Goal: Task Accomplishment & Management: Use online tool/utility

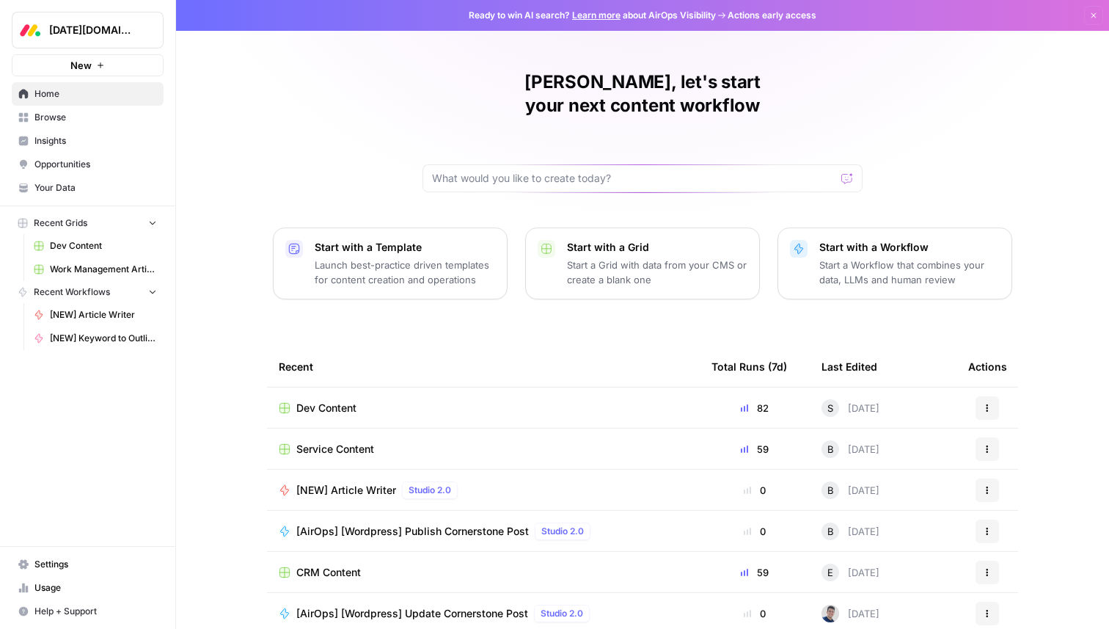
click at [119, 30] on span "[DATE][DOMAIN_NAME]" at bounding box center [93, 30] width 89 height 15
type input "angi"
click button "Angi" at bounding box center [132, 109] width 235 height 23
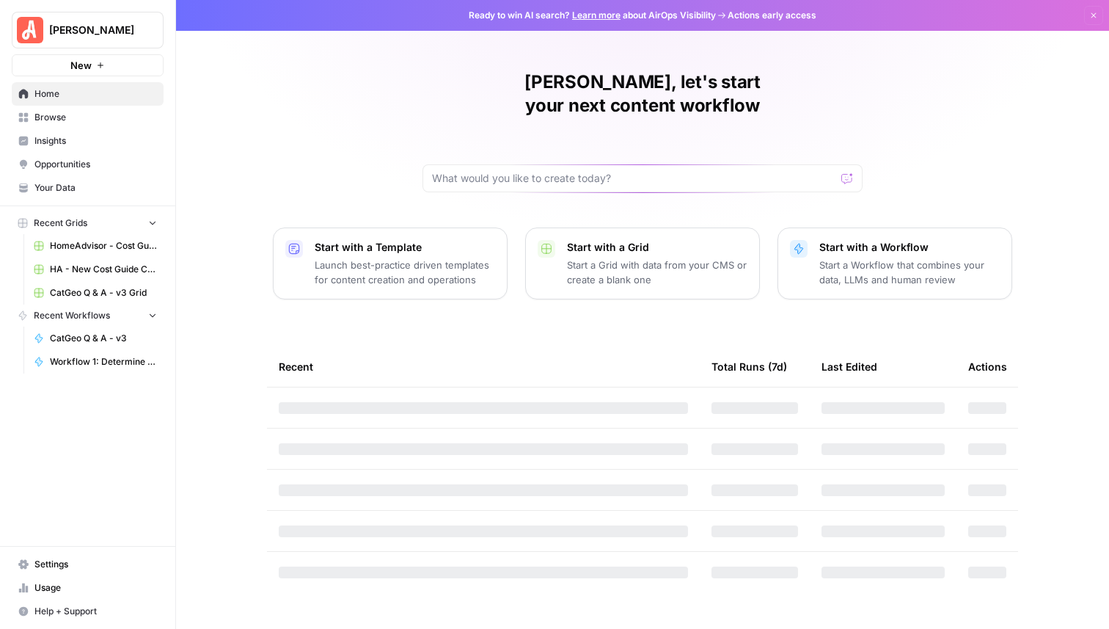
click at [79, 34] on span "[PERSON_NAME]" at bounding box center [93, 30] width 89 height 15
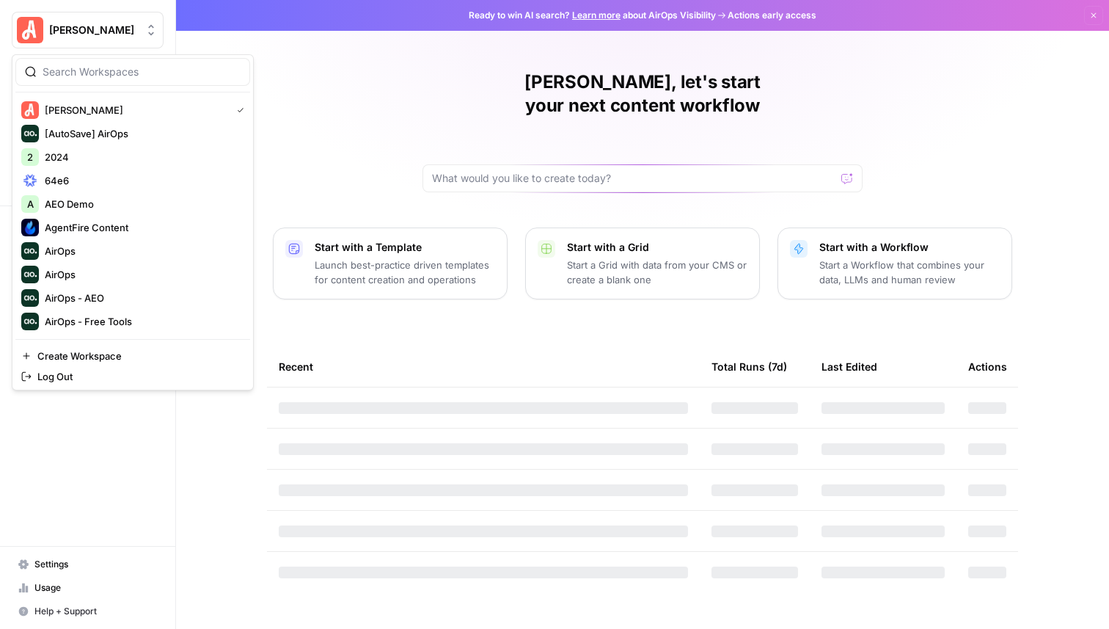
click at [290, 119] on div "Alex, let's start your next content workflow Start with a Template Launch best-…" at bounding box center [642, 314] width 933 height 629
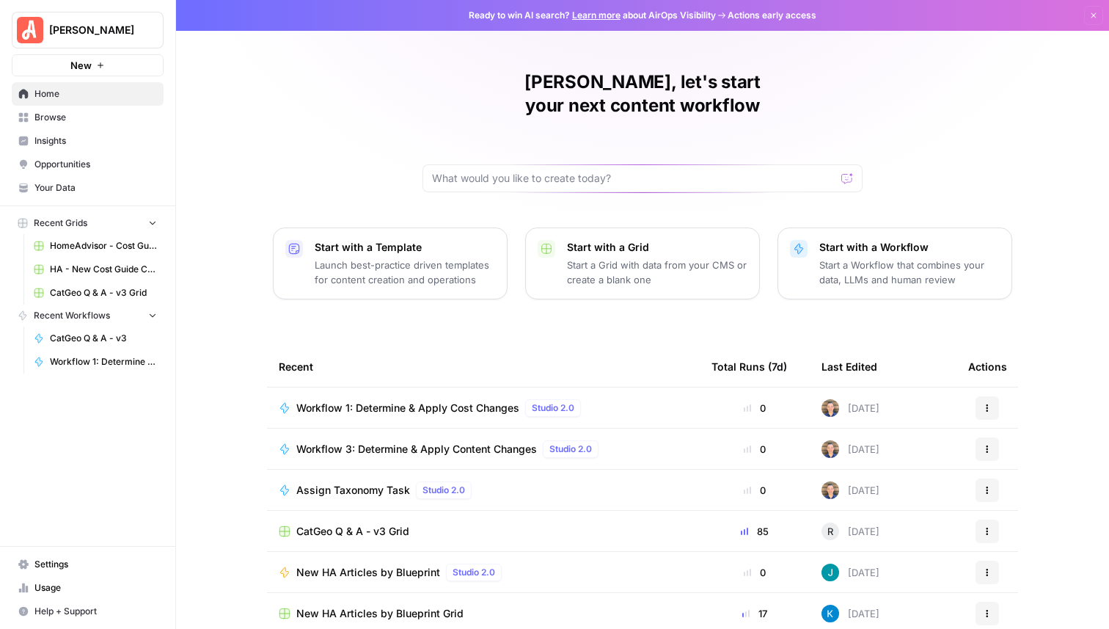
click at [374, 524] on span "CatGeo Q & A - v3 Grid" at bounding box center [352, 531] width 113 height 15
click at [127, 32] on span "[PERSON_NAME]" at bounding box center [93, 30] width 89 height 15
type input "carta"
click button "Carta" at bounding box center [132, 109] width 235 height 23
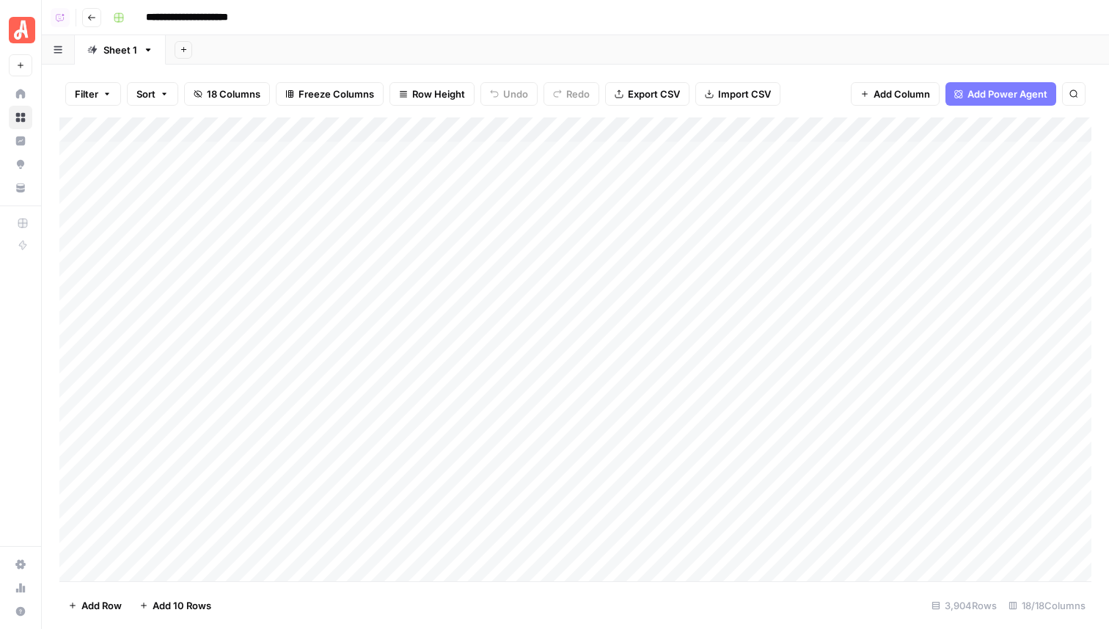
click at [844, 129] on div "Add Column" at bounding box center [575, 349] width 1032 height 464
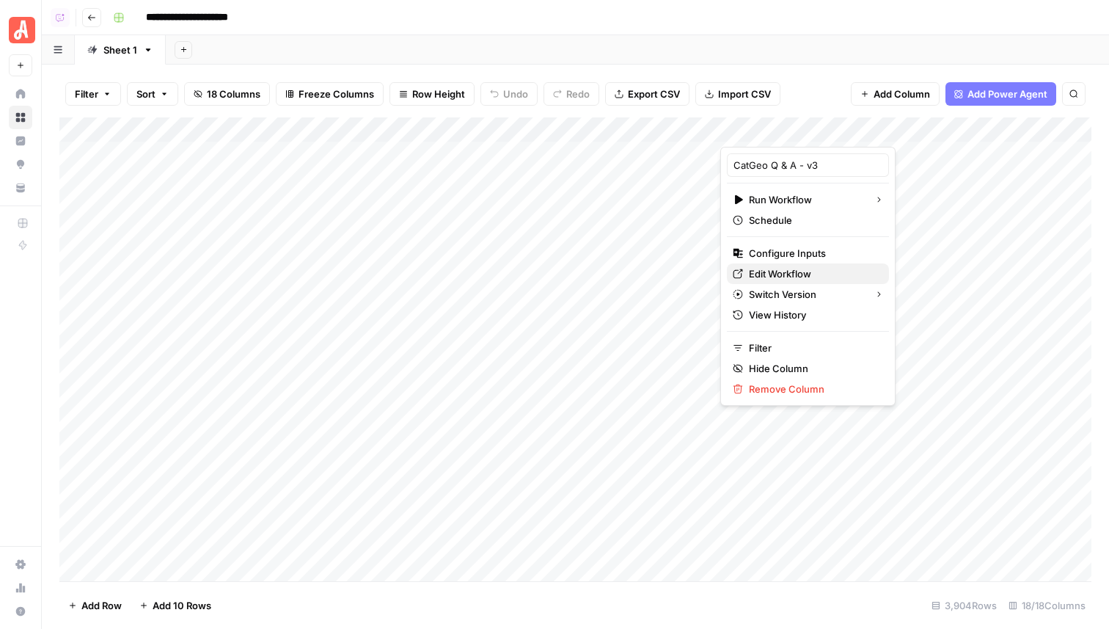
click at [786, 279] on span "Edit Workflow" at bounding box center [813, 273] width 128 height 15
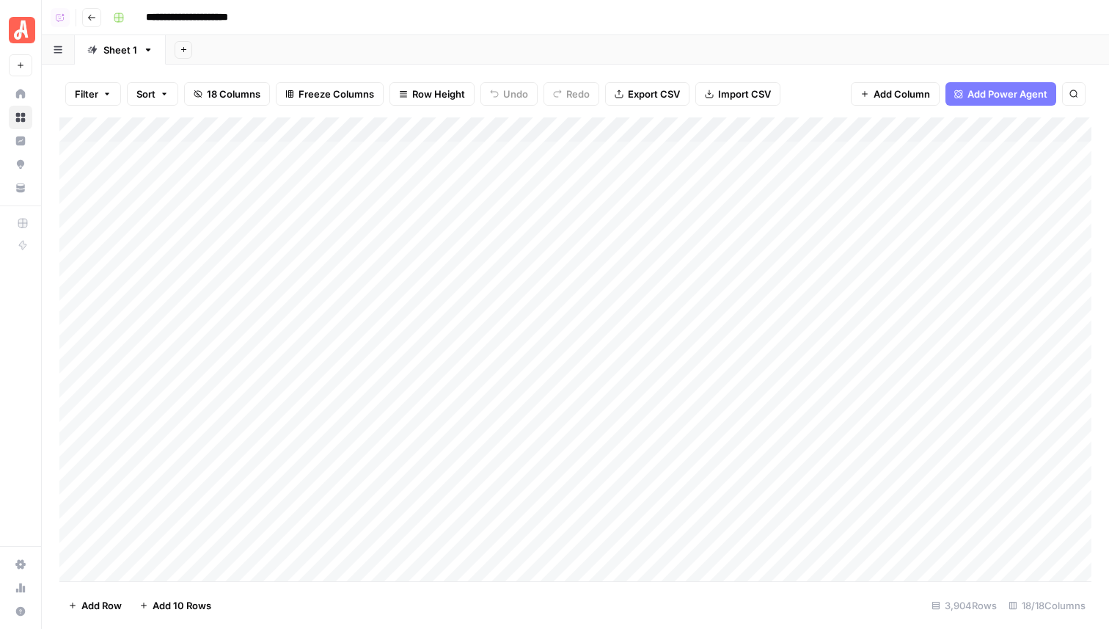
click at [59, 16] on icon "button" at bounding box center [60, 17] width 9 height 9
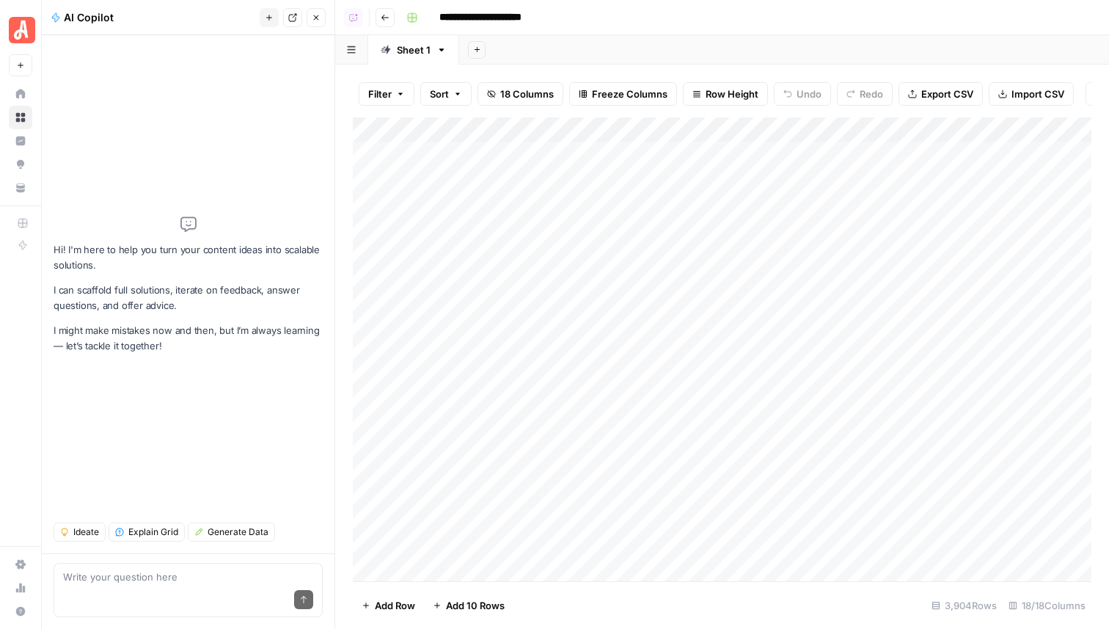
click at [128, 528] on span "Explain Grid" at bounding box center [153, 531] width 50 height 13
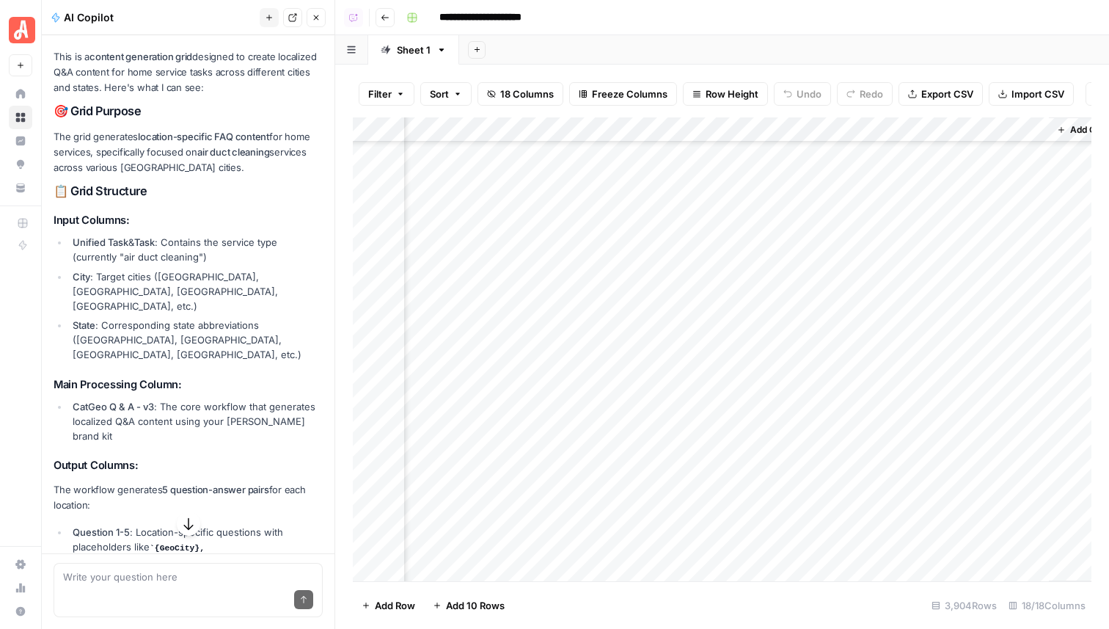
scroll to position [1412, 1973]
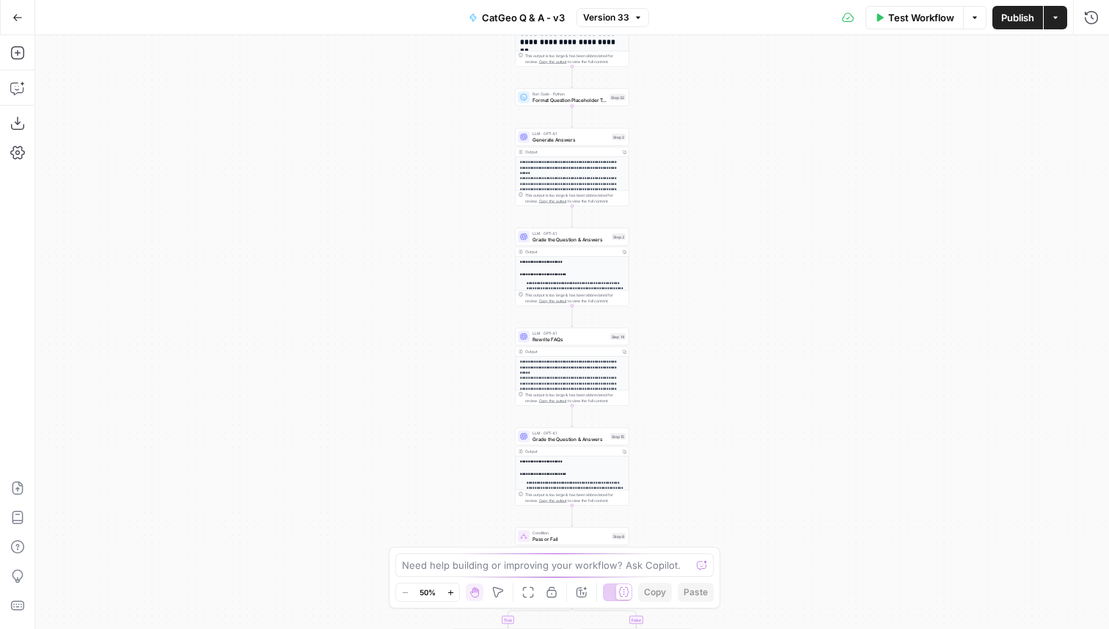
drag, startPoint x: 698, startPoint y: 151, endPoint x: 698, endPoint y: 376, distance: 225.2
click at [698, 376] on div "**********" at bounding box center [572, 331] width 1074 height 593
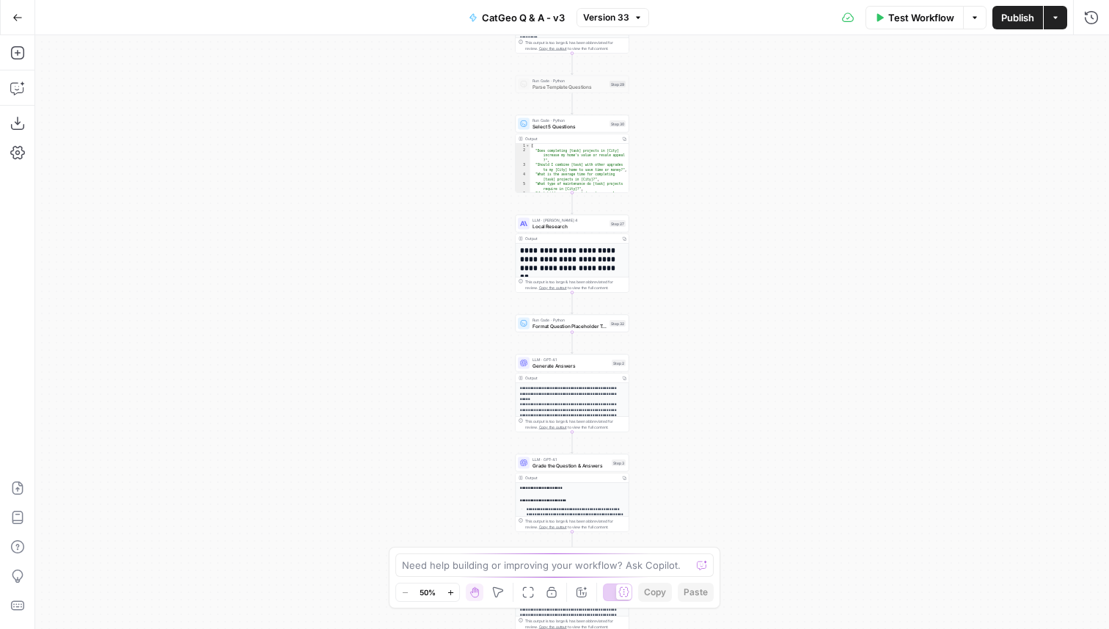
drag, startPoint x: 698, startPoint y: 202, endPoint x: 698, endPoint y: 371, distance: 168.7
click at [698, 371] on div "**********" at bounding box center [572, 331] width 1074 height 593
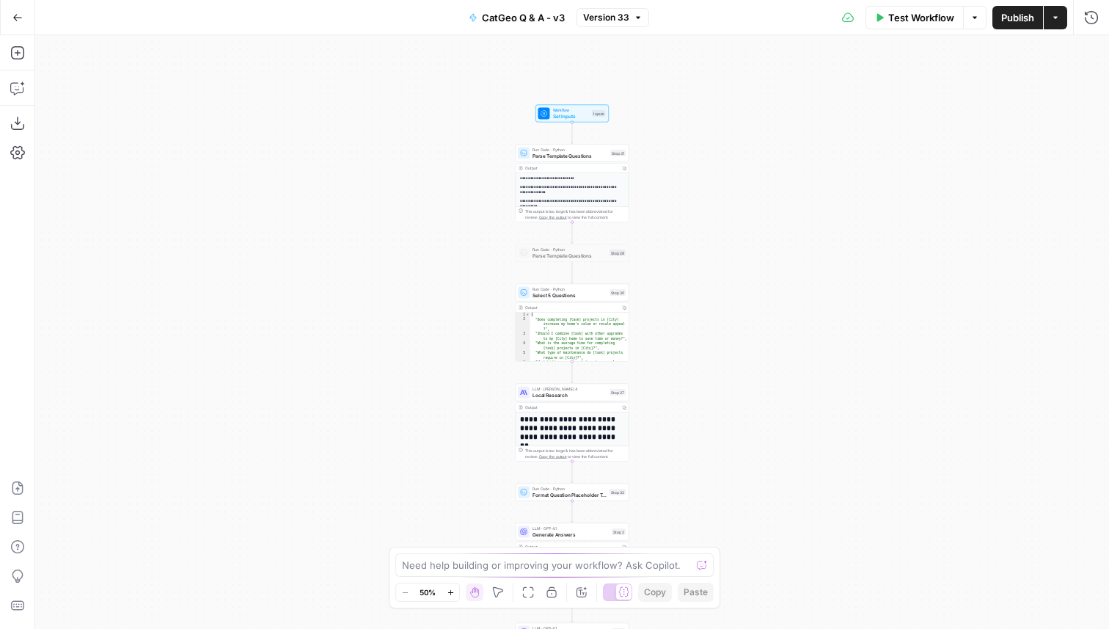
drag, startPoint x: 699, startPoint y: 231, endPoint x: 699, endPoint y: 246, distance: 14.7
click at [699, 241] on div "**********" at bounding box center [572, 331] width 1074 height 593
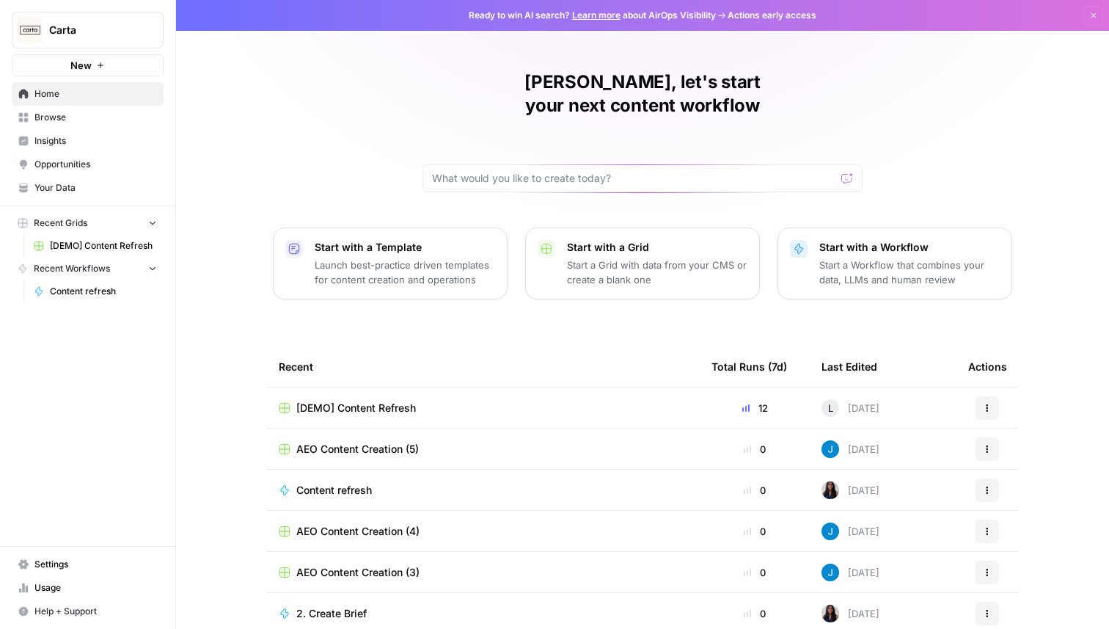
click at [59, 140] on span "Insights" at bounding box center [95, 140] width 123 height 13
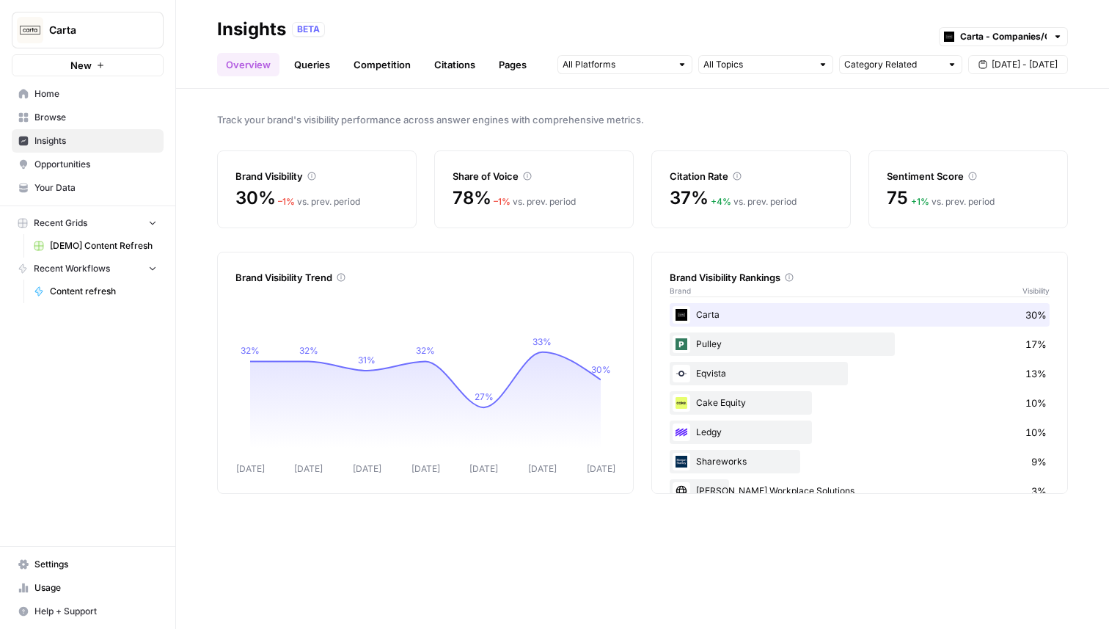
click at [312, 59] on link "Queries" at bounding box center [312, 64] width 54 height 23
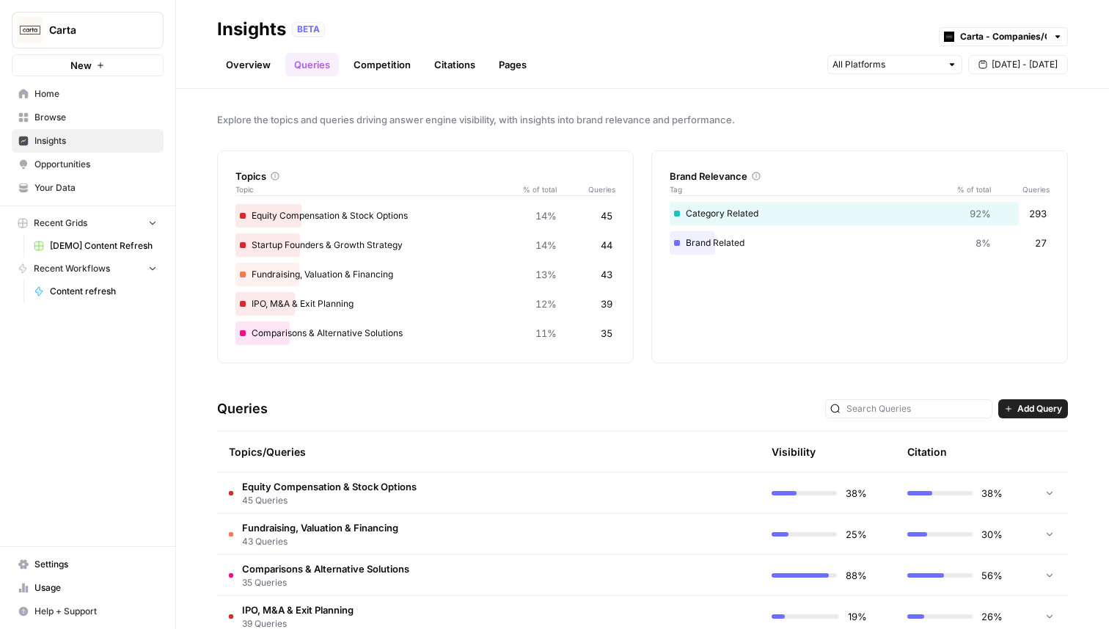
click at [980, 51] on div "Overview Queries Competition Citations Pages Sep 12 - Sep 18" at bounding box center [642, 58] width 851 height 35
click at [980, 41] on input "text" at bounding box center [1003, 36] width 87 height 15
type input "Carta - Companies/Cap table"
click at [712, 66] on div "Overview Queries Competition Citations Pages Sep 12 - Sep 18" at bounding box center [642, 58] width 851 height 35
click at [395, 73] on link "Competition" at bounding box center [382, 64] width 75 height 23
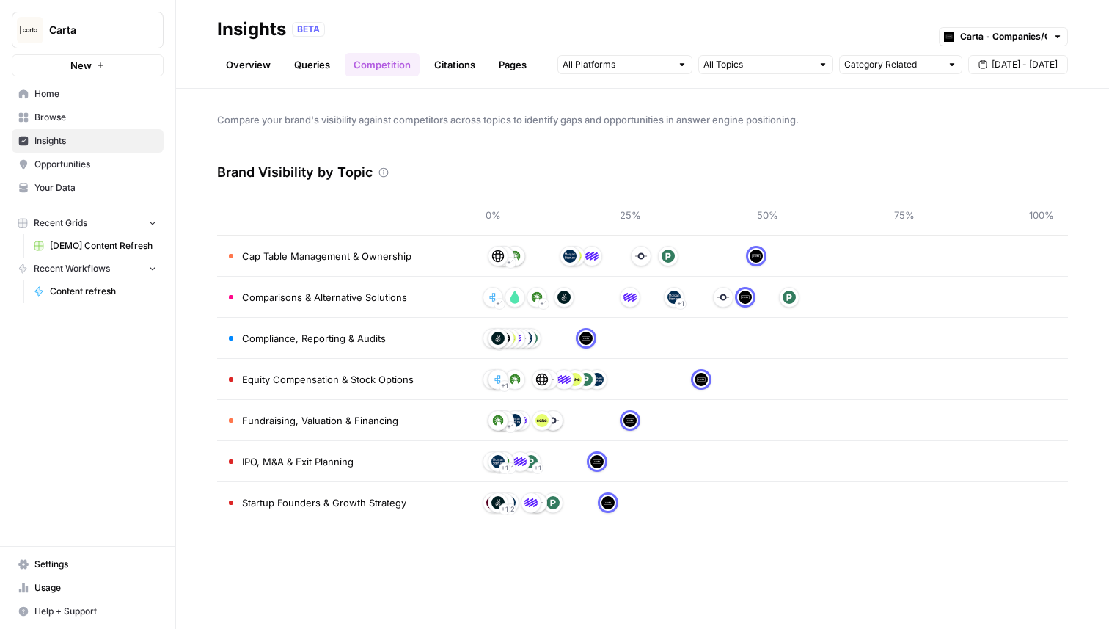
click at [456, 59] on link "Citations" at bounding box center [454, 64] width 59 height 23
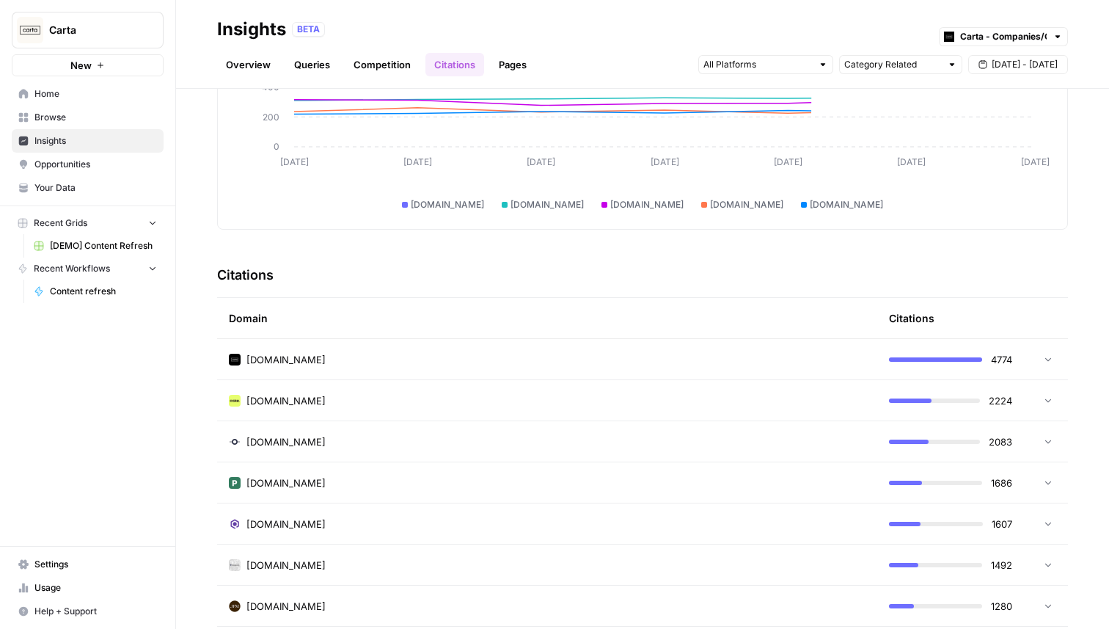
scroll to position [202, 0]
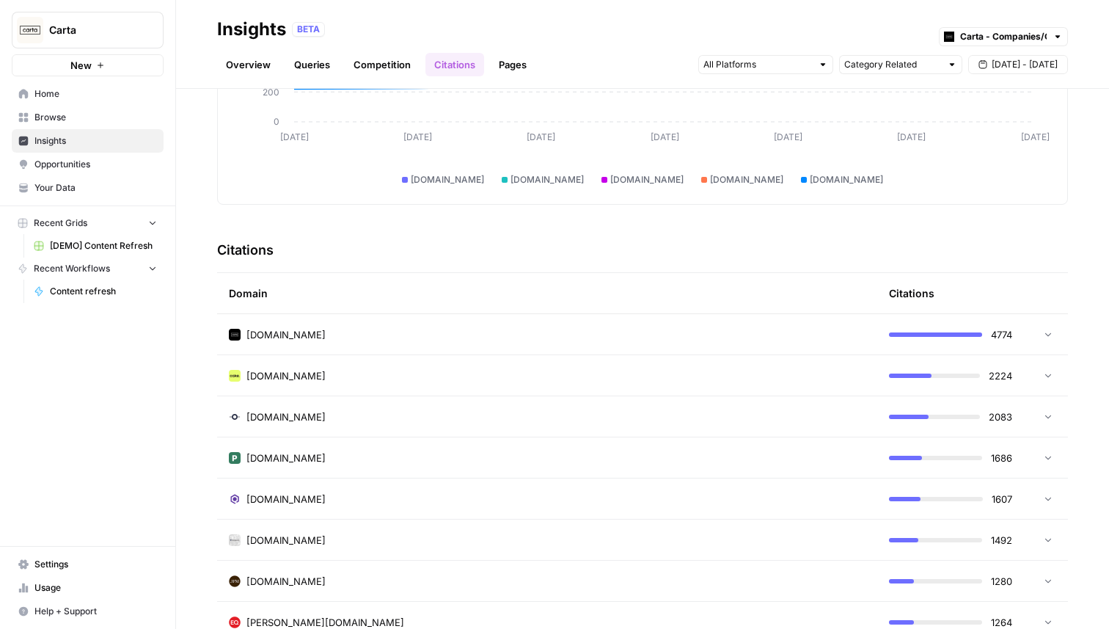
click at [513, 71] on link "Pages" at bounding box center [512, 64] width 45 height 23
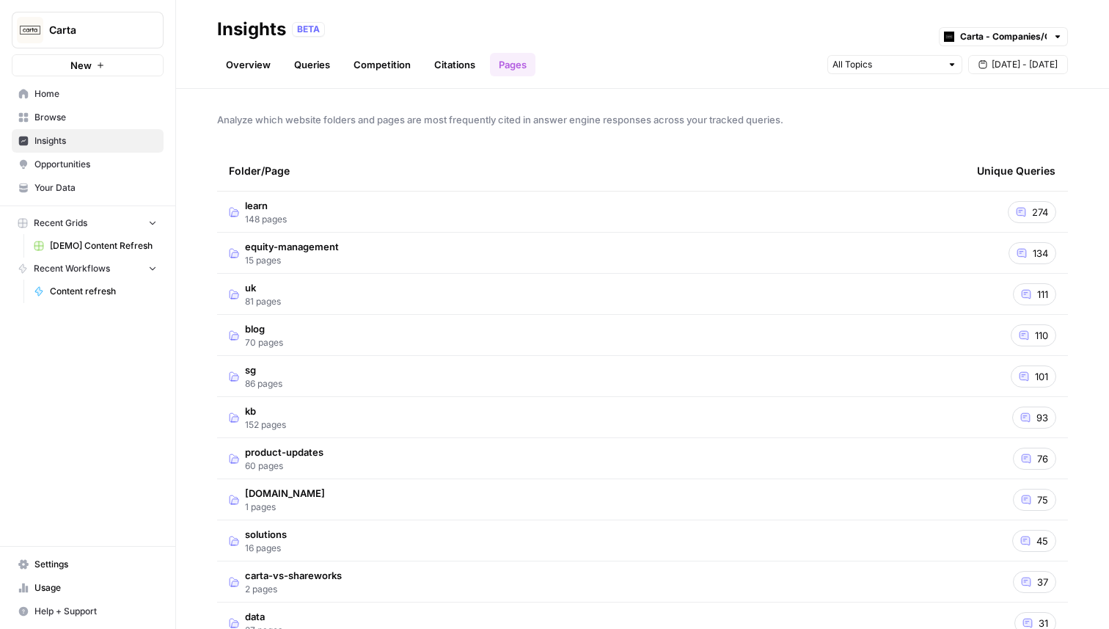
click at [94, 167] on span "Opportunities" at bounding box center [95, 164] width 123 height 13
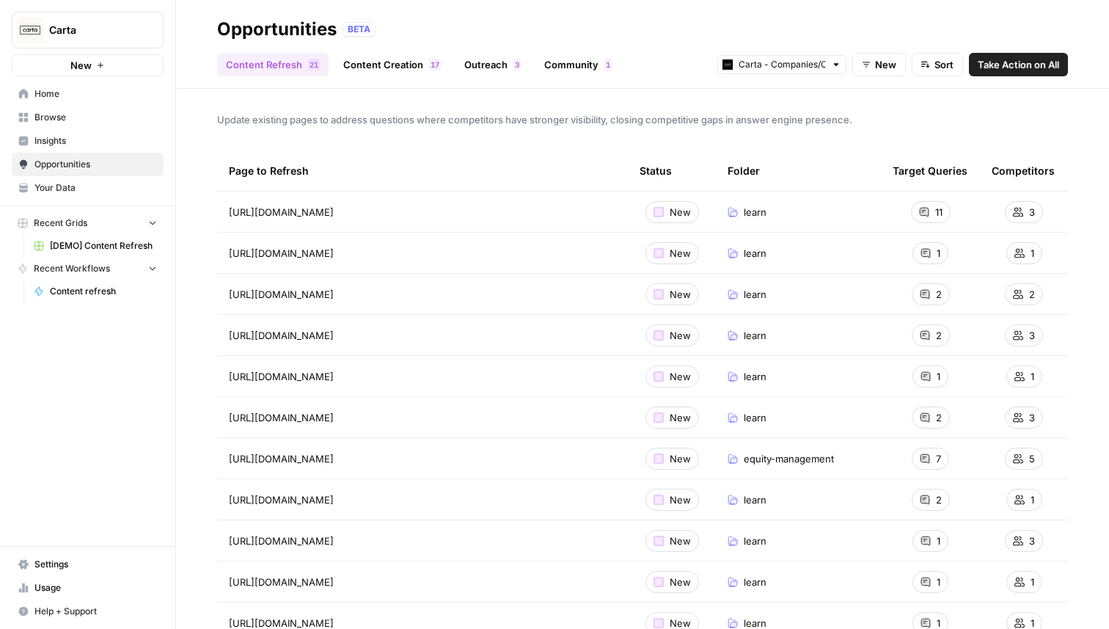
click at [67, 239] on span "[DEMO] Content Refresh" at bounding box center [103, 245] width 107 height 13
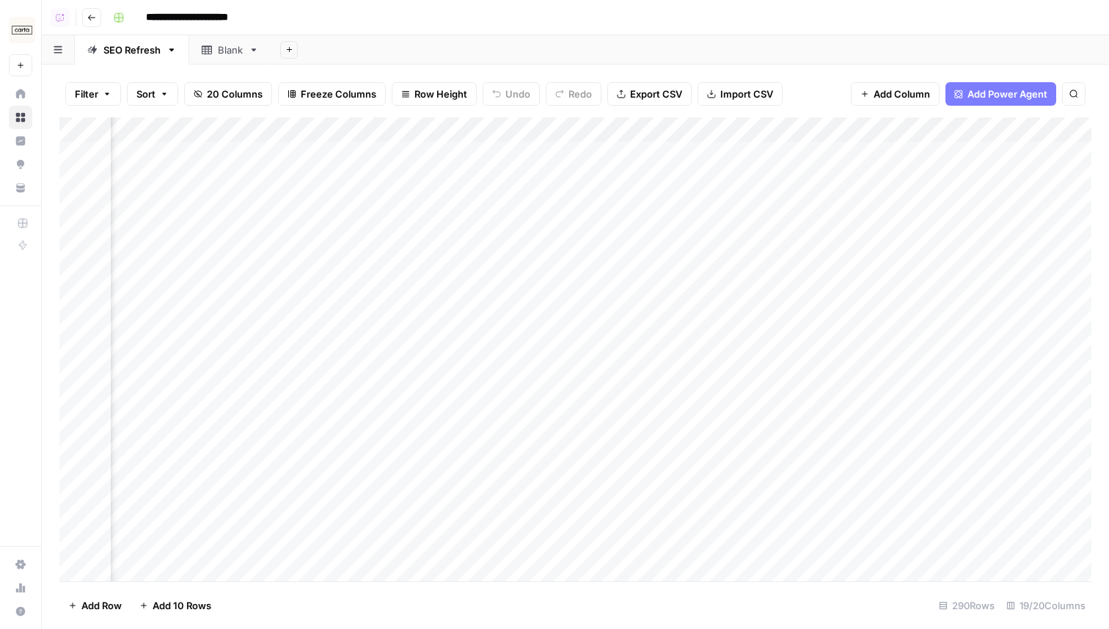
scroll to position [0, 1441]
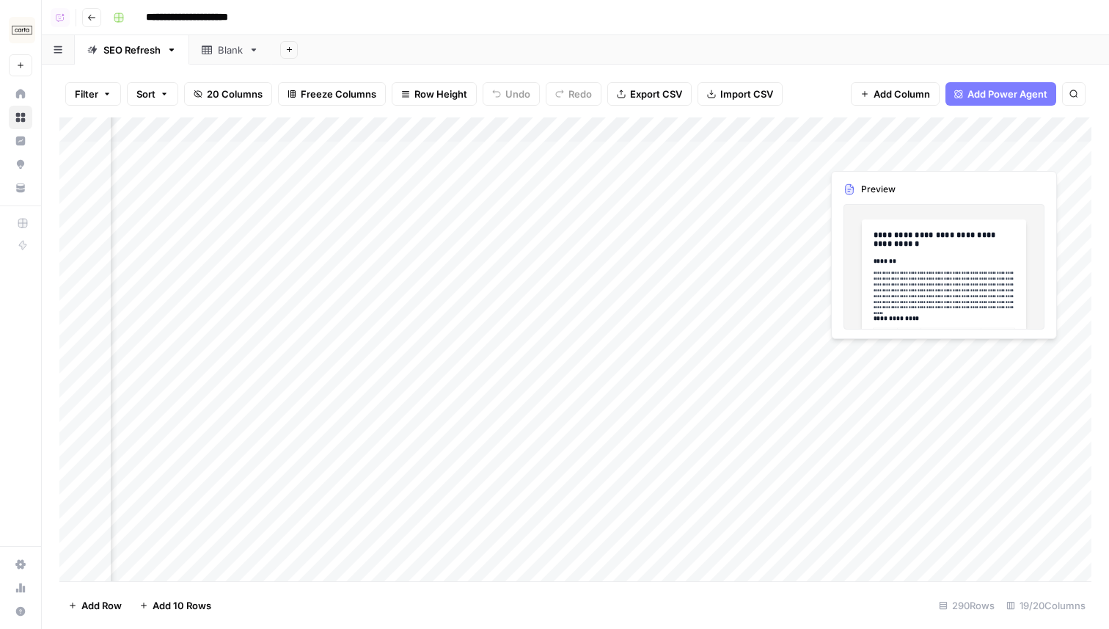
click at [917, 158] on div "Add Column" at bounding box center [575, 349] width 1032 height 464
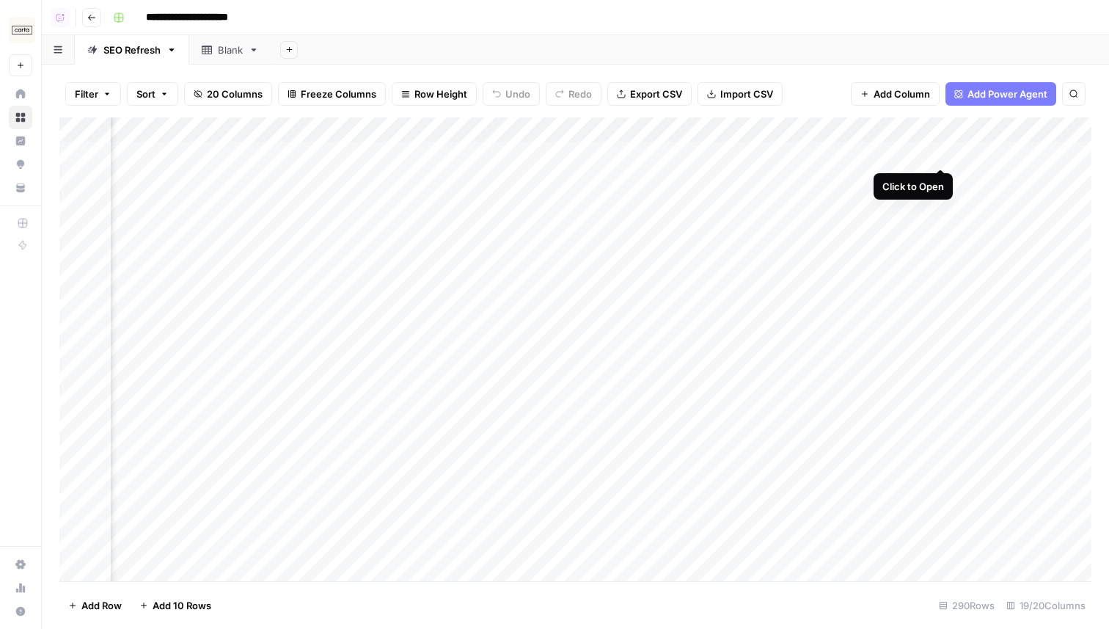
click at [936, 156] on div "Add Column" at bounding box center [575, 349] width 1032 height 464
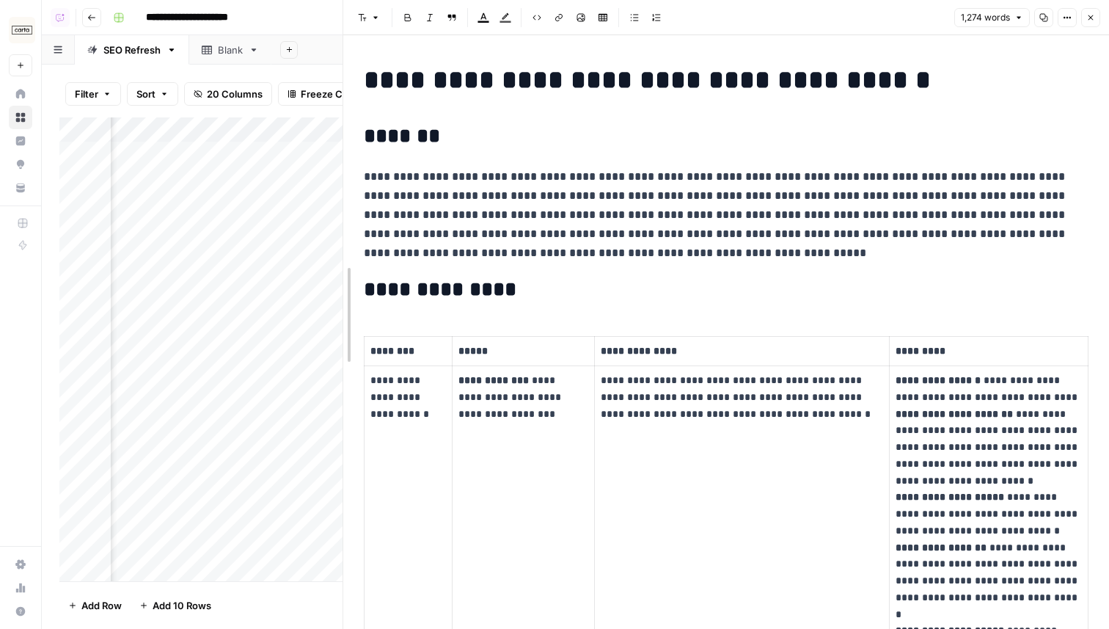
drag, startPoint x: 557, startPoint y: 128, endPoint x: 319, endPoint y: 138, distance: 237.9
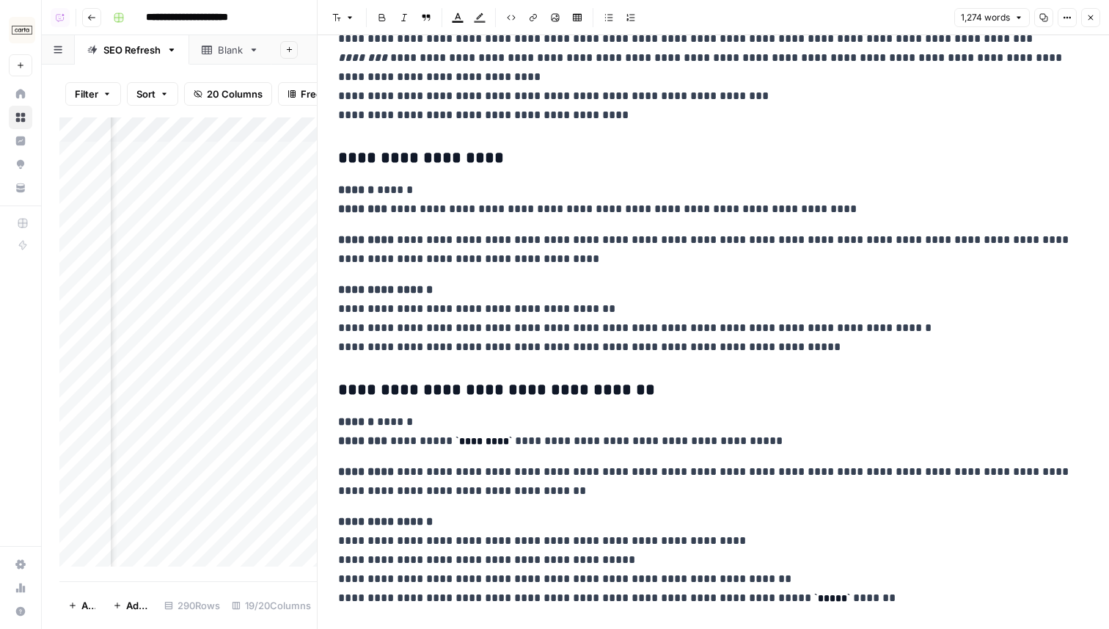
scroll to position [1828, 0]
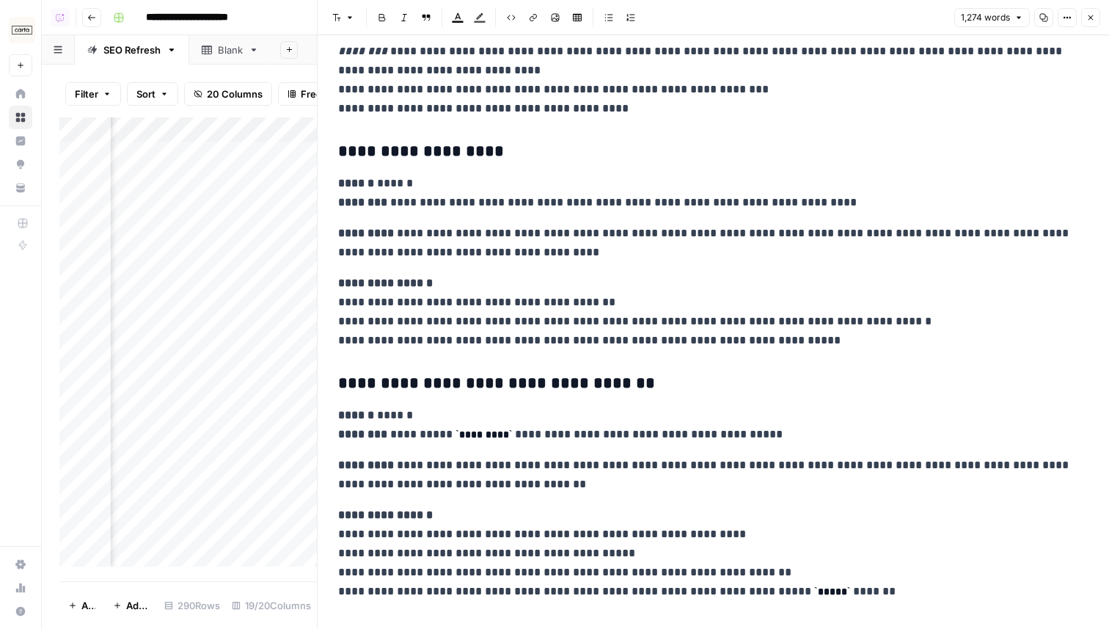
click at [1089, 19] on icon "button" at bounding box center [1091, 17] width 5 height 5
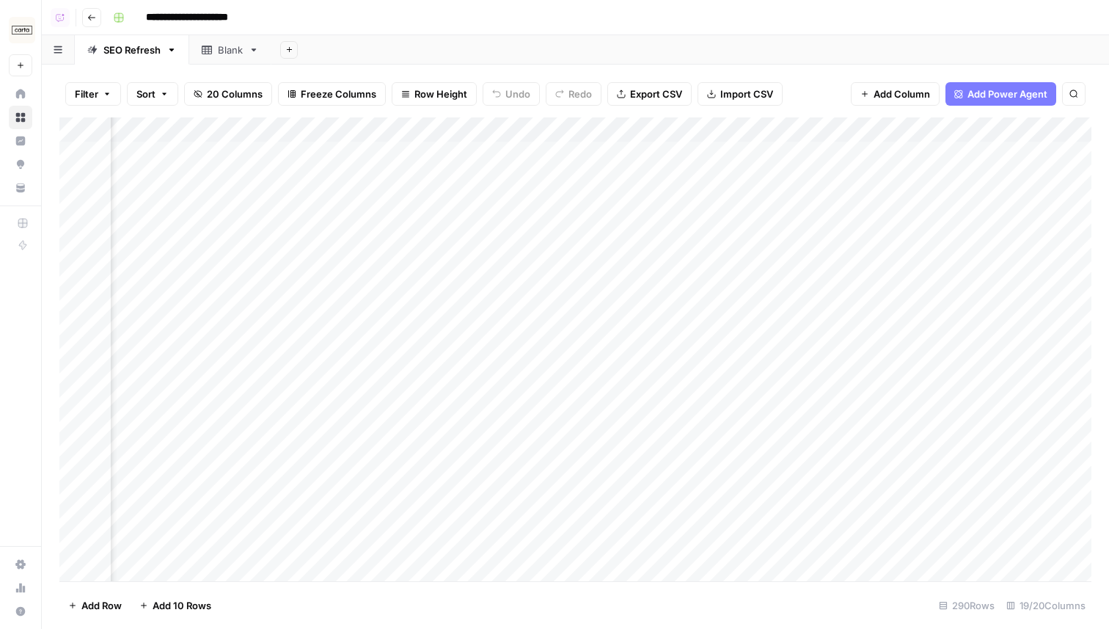
scroll to position [0, 1793]
click at [713, 129] on div "Add Column" at bounding box center [575, 349] width 1032 height 464
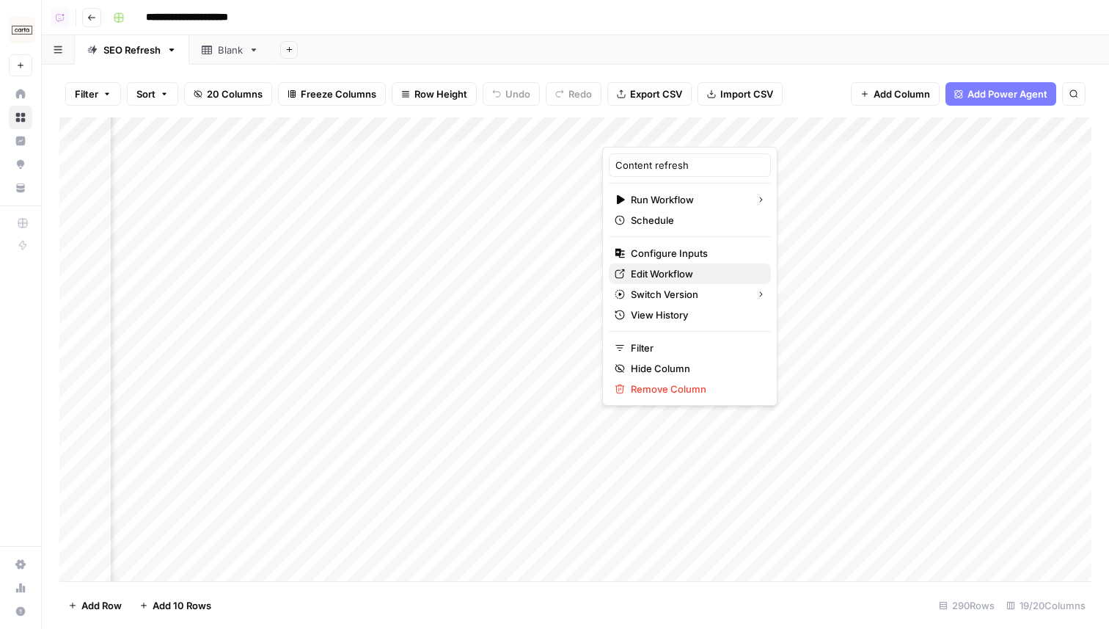
click at [672, 275] on span "Edit Workflow" at bounding box center [695, 273] width 128 height 15
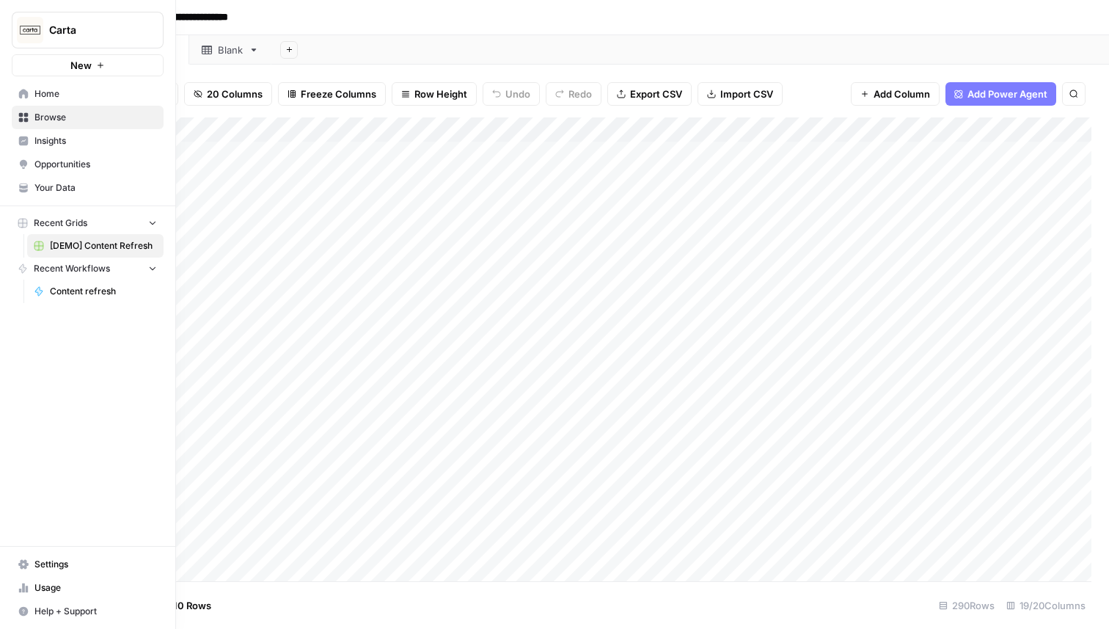
click at [100, 38] on button "Carta" at bounding box center [88, 30] width 152 height 37
type input "alex test"
click button "[PERSON_NAME]" at bounding box center [132, 109] width 235 height 23
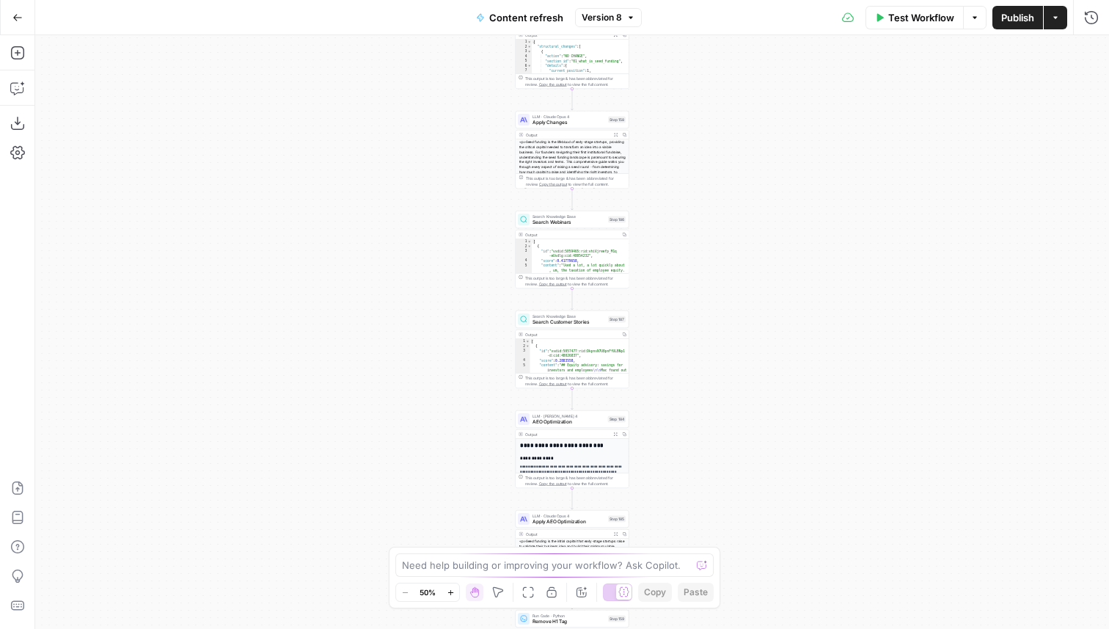
drag, startPoint x: 770, startPoint y: 122, endPoint x: 759, endPoint y: 375, distance: 253.3
click at [770, 321] on div "true false true false true false Workflow Set Inputs Inputs Power Agent Identif…" at bounding box center [572, 331] width 1074 height 593
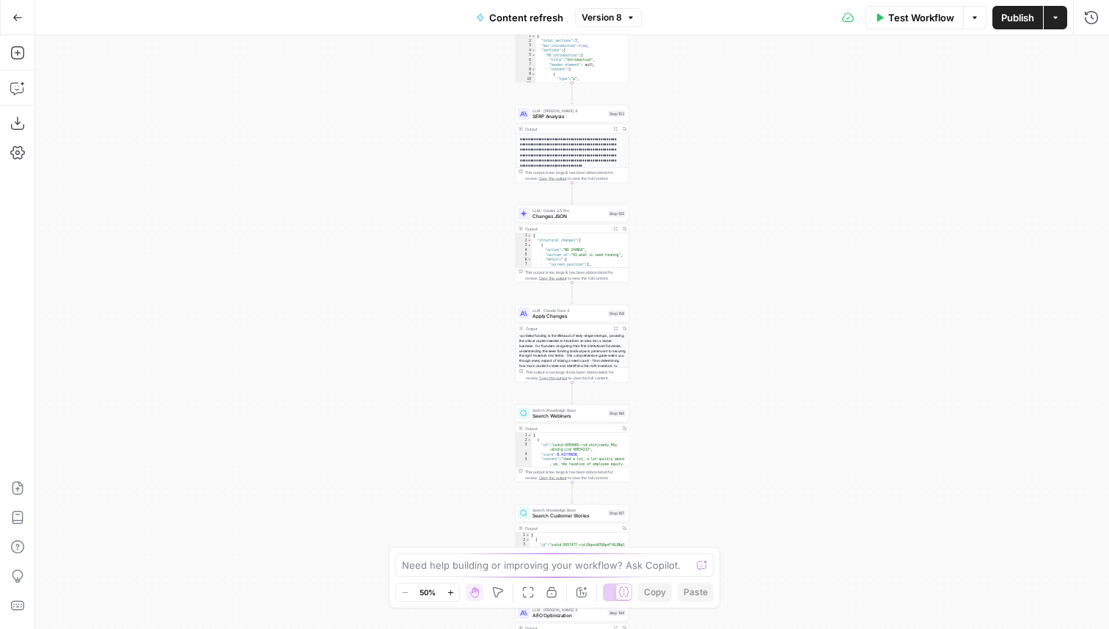
click at [759, 381] on div "true false true false true false Workflow Set Inputs Inputs Power Agent Identif…" at bounding box center [572, 331] width 1074 height 593
drag, startPoint x: 758, startPoint y: 391, endPoint x: 758, endPoint y: 402, distance: 11.0
click at [758, 402] on div "true false true false true false Workflow Set Inputs Inputs Power Agent Identif…" at bounding box center [572, 331] width 1074 height 593
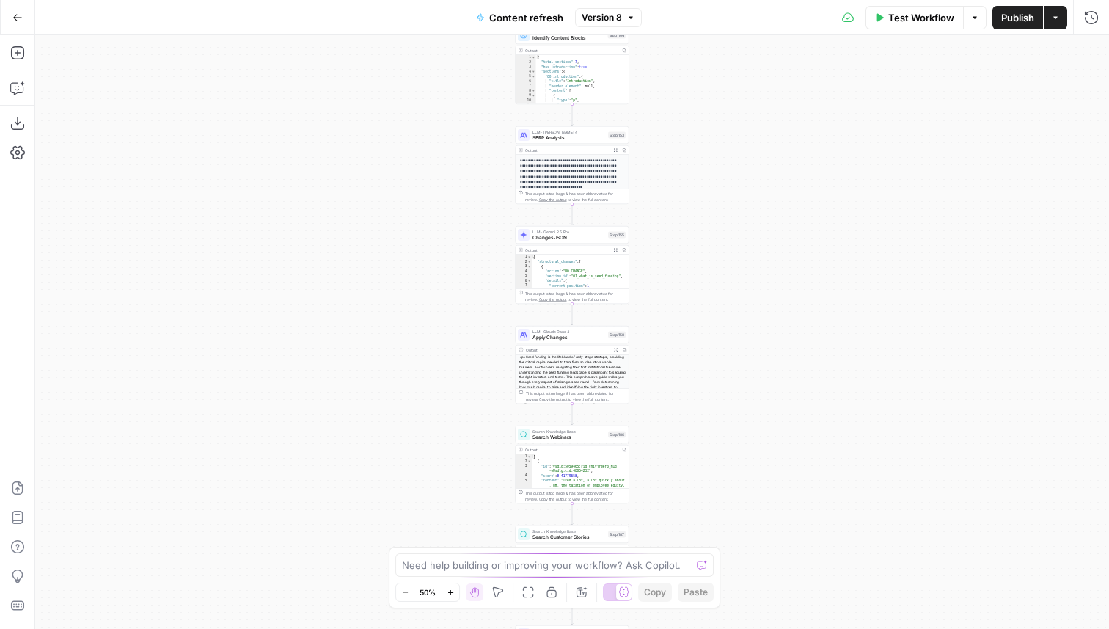
click at [617, 591] on div at bounding box center [623, 591] width 15 height 15
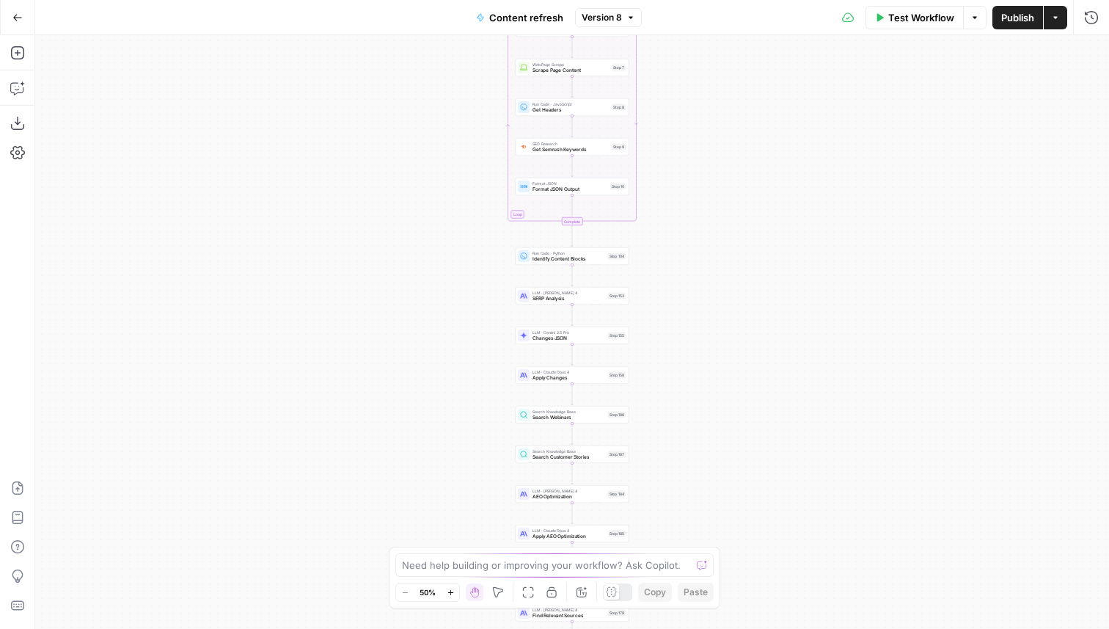
drag, startPoint x: 724, startPoint y: 120, endPoint x: 724, endPoint y: 352, distance: 232.5
click at [724, 352] on div "true false false true false true Workflow Set Inputs Inputs Power Agent Identif…" at bounding box center [572, 331] width 1074 height 593
drag, startPoint x: 738, startPoint y: 108, endPoint x: 738, endPoint y: 318, distance: 210.5
click at [738, 318] on div "true false false true false true Workflow Set Inputs Inputs Power Agent Identif…" at bounding box center [572, 331] width 1074 height 593
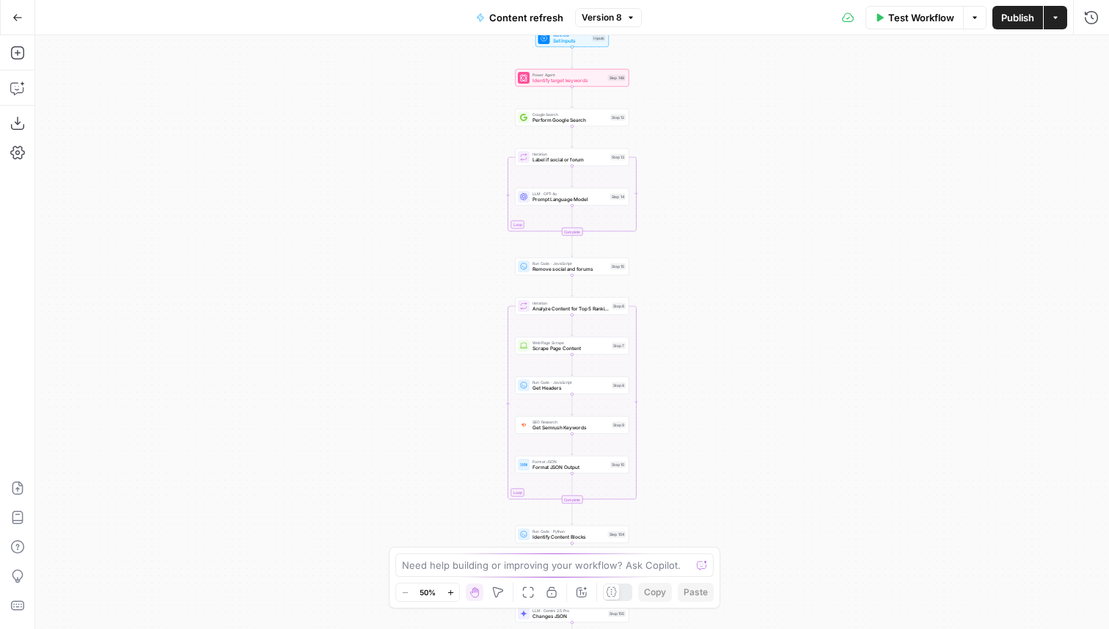
drag, startPoint x: 738, startPoint y: 318, endPoint x: 738, endPoint y: 376, distance: 57.2
click at [738, 376] on div "true false false true false true Workflow Set Inputs Inputs Power Agent Identif…" at bounding box center [572, 331] width 1074 height 593
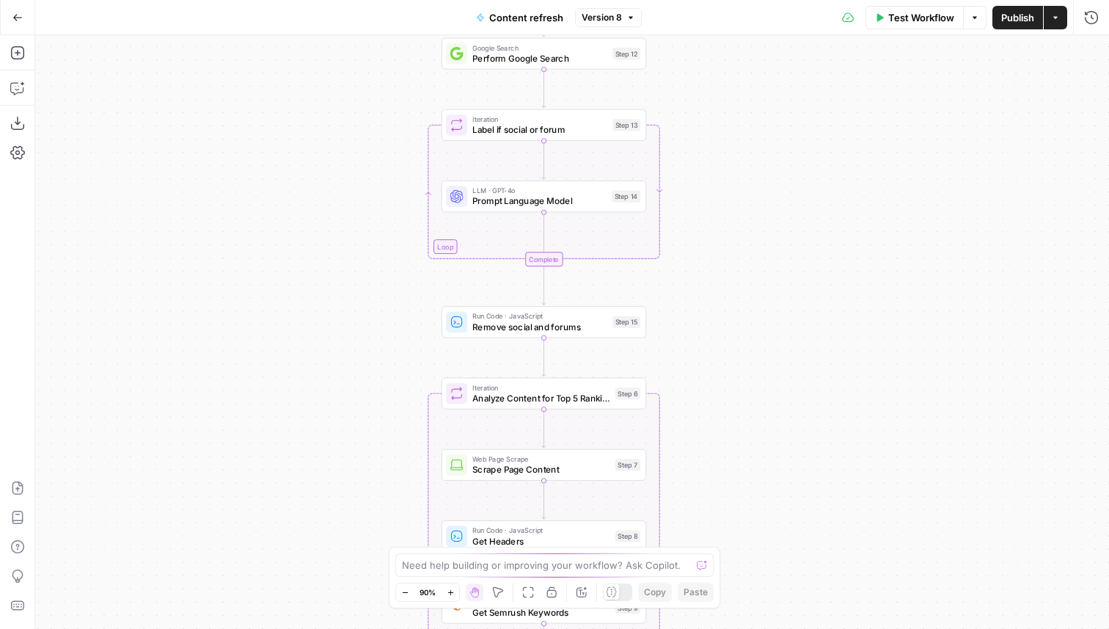
drag, startPoint x: 720, startPoint y: 224, endPoint x: 720, endPoint y: 405, distance: 181.2
click at [720, 405] on div "true false false true false true Workflow Set Inputs Inputs Power Agent Identif…" at bounding box center [572, 331] width 1074 height 593
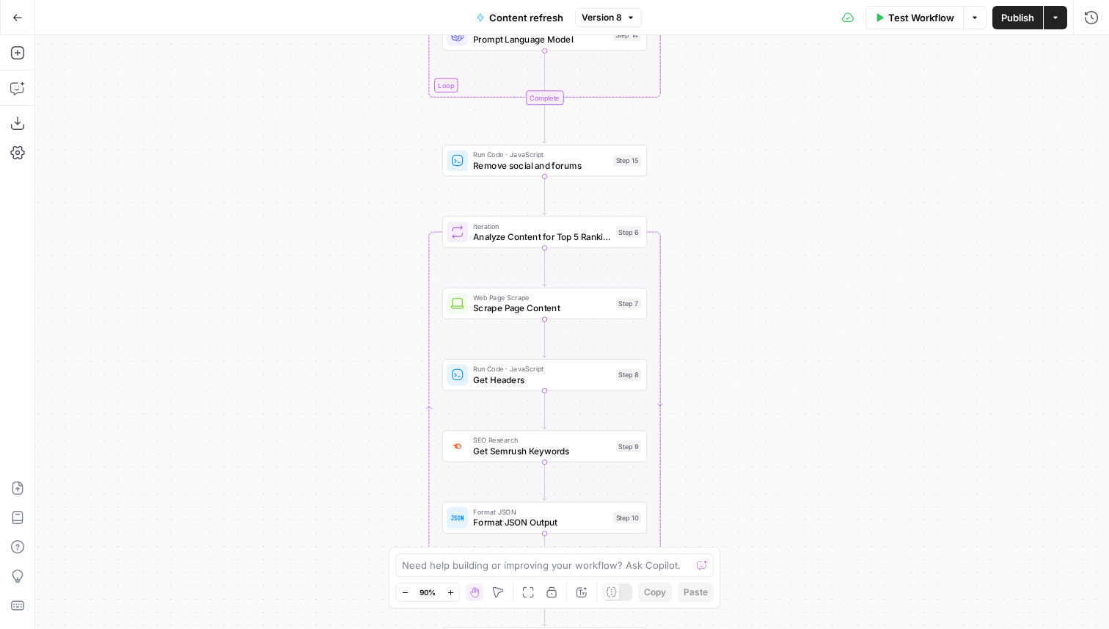
drag, startPoint x: 757, startPoint y: 477, endPoint x: 758, endPoint y: 310, distance: 167.3
click at [758, 310] on div "true false false true false true Workflow Set Inputs Inputs Power Agent Identif…" at bounding box center [572, 331] width 1074 height 593
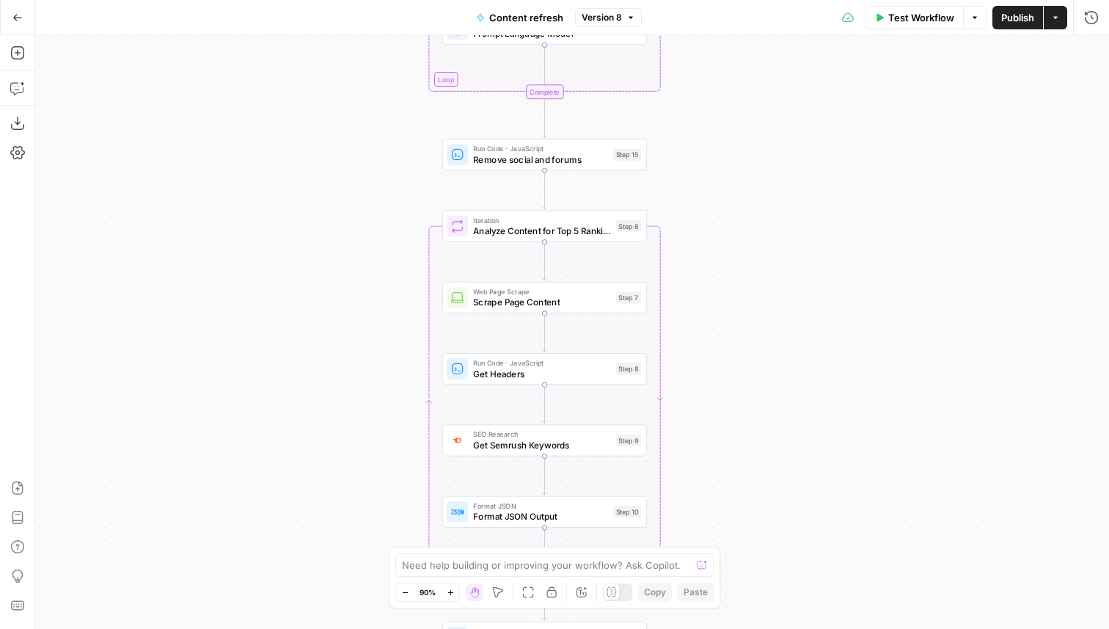
click at [1056, 17] on icon "button" at bounding box center [1055, 17] width 4 height 2
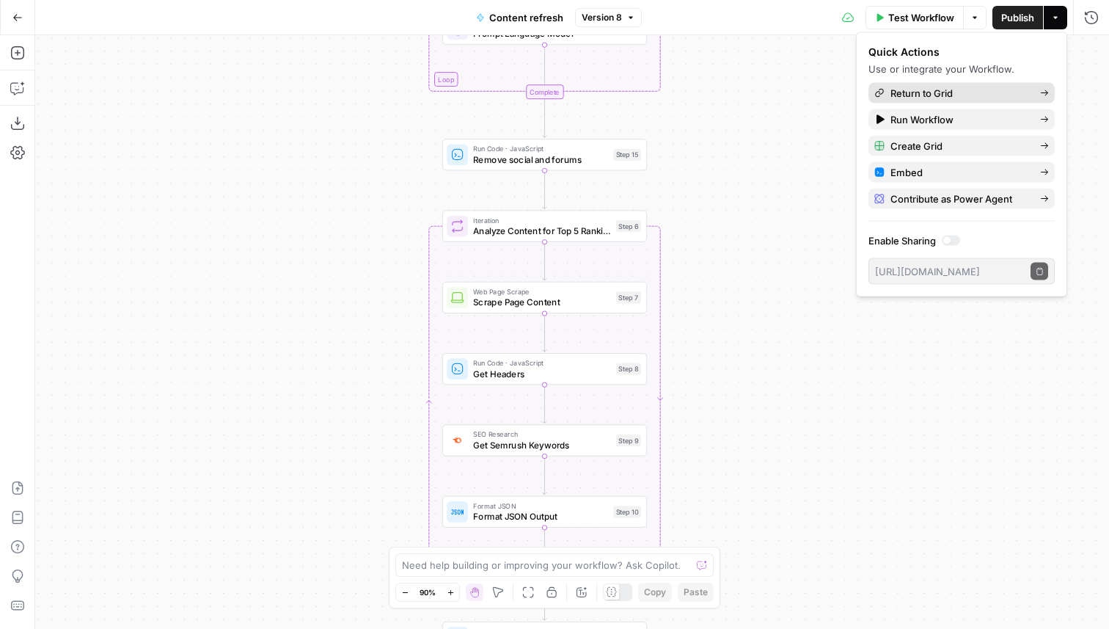
click at [952, 98] on span "Return to Grid" at bounding box center [960, 93] width 138 height 15
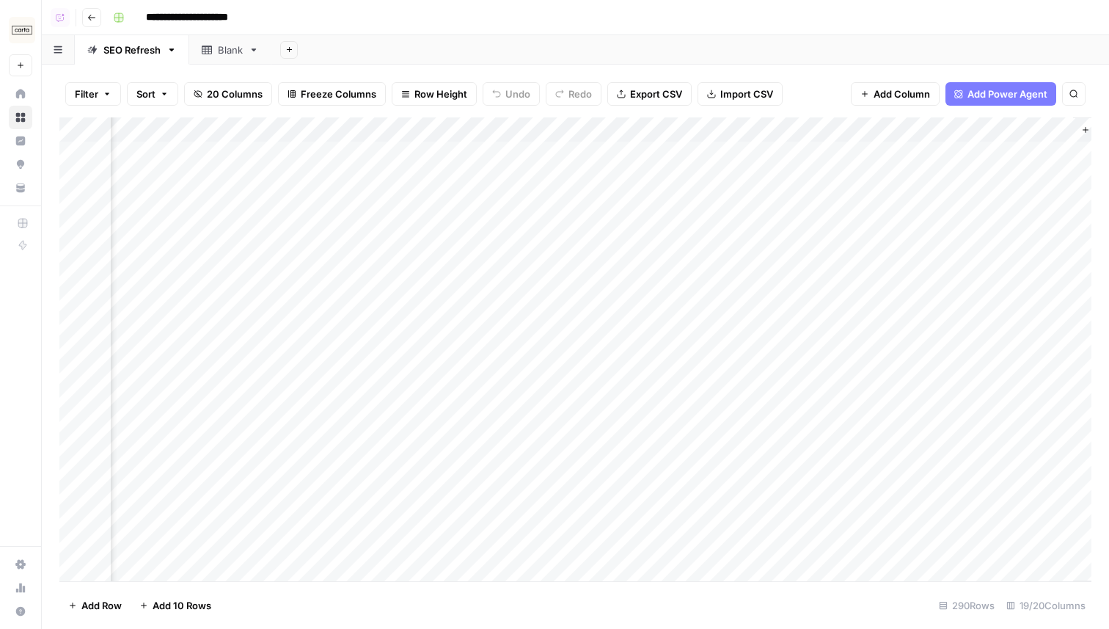
scroll to position [0, 1959]
click at [677, 156] on div "Add Column" at bounding box center [575, 349] width 1032 height 464
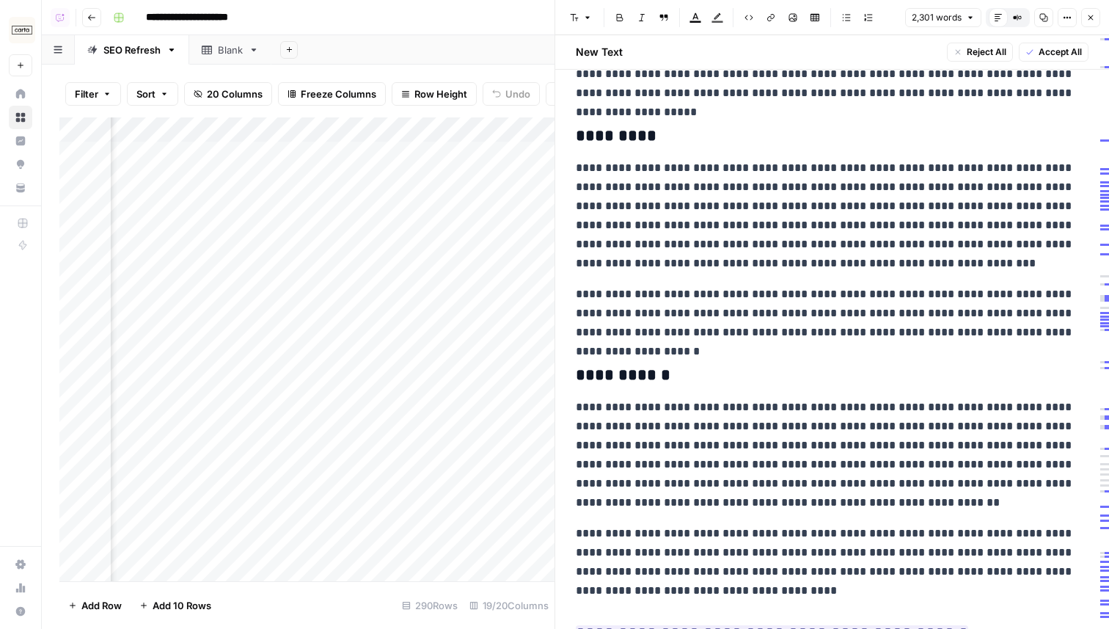
scroll to position [454, 0]
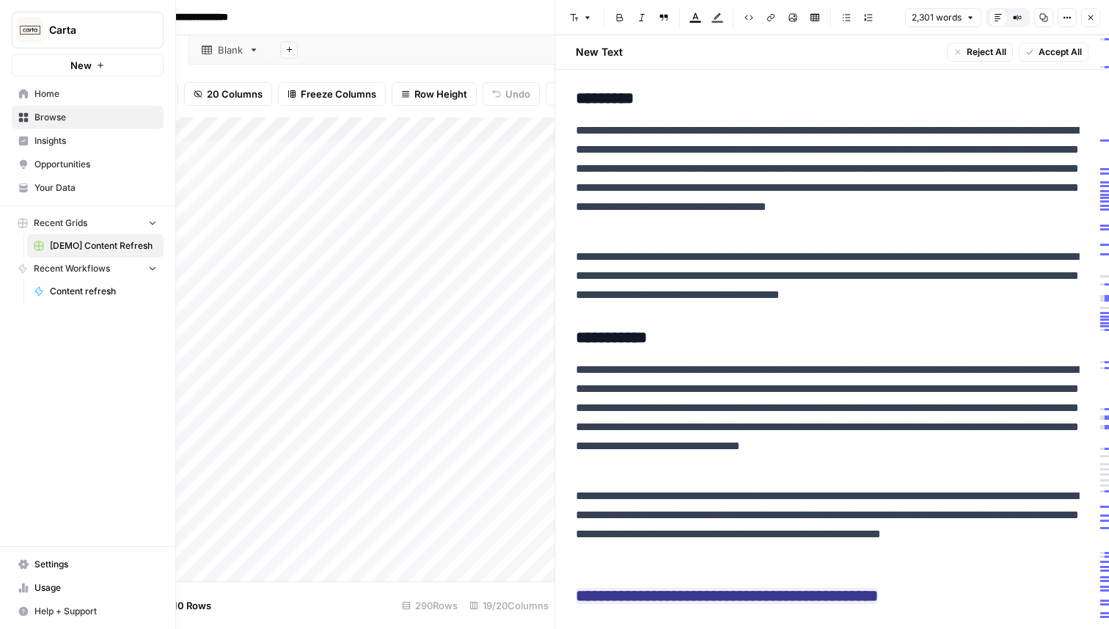
click at [95, 29] on span "Carta" at bounding box center [93, 30] width 89 height 15
type input "monday"
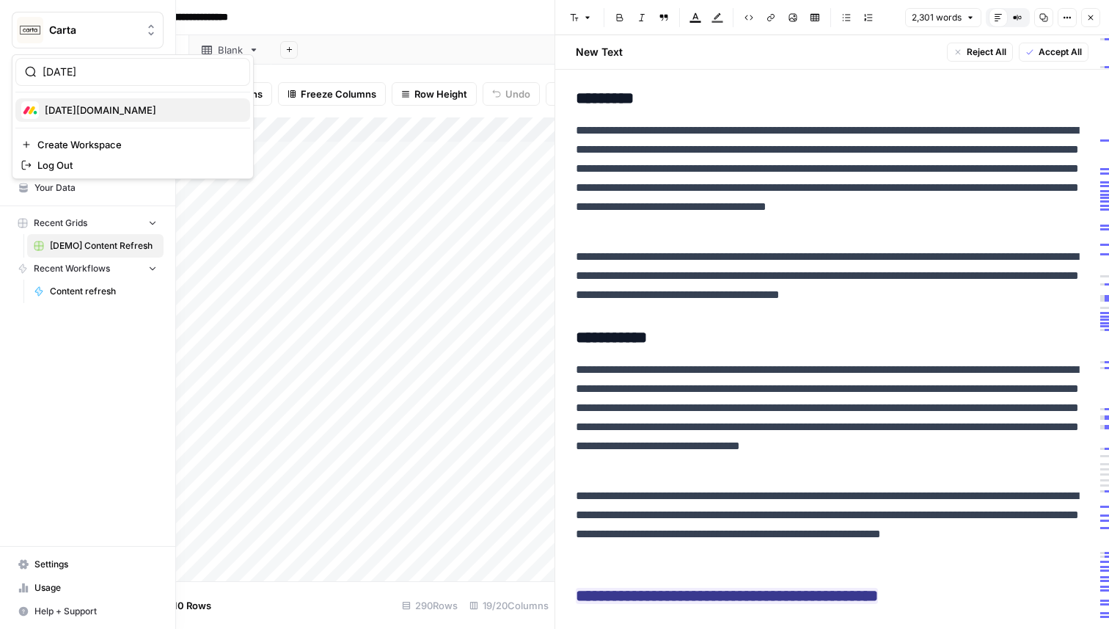
click button "Monday.com" at bounding box center [132, 109] width 235 height 23
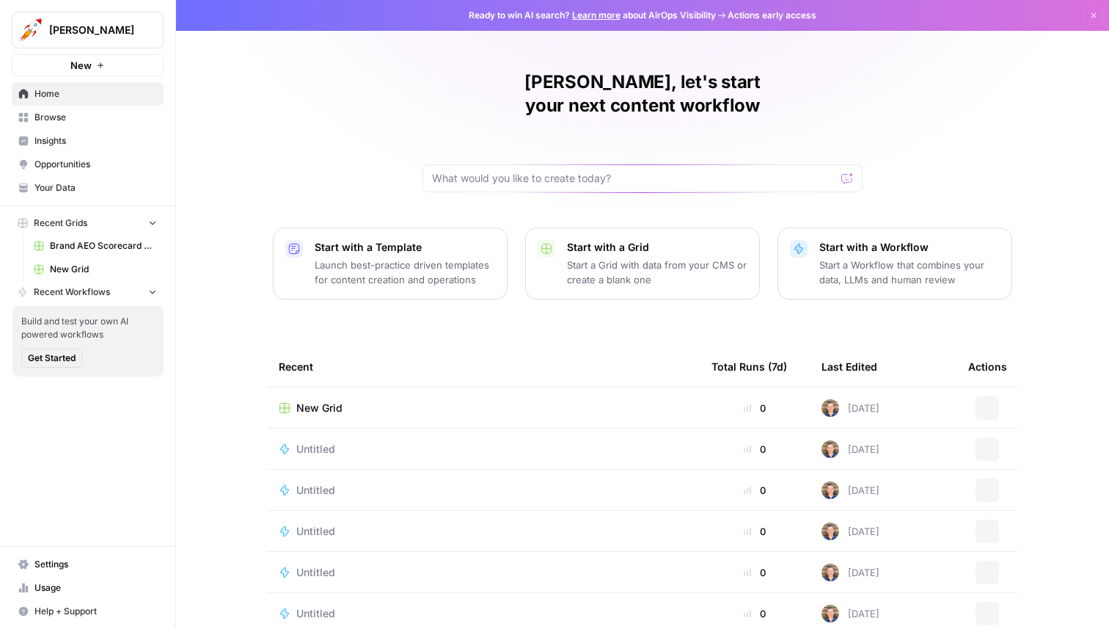
click at [104, 70] on button "New" at bounding box center [88, 65] width 152 height 22
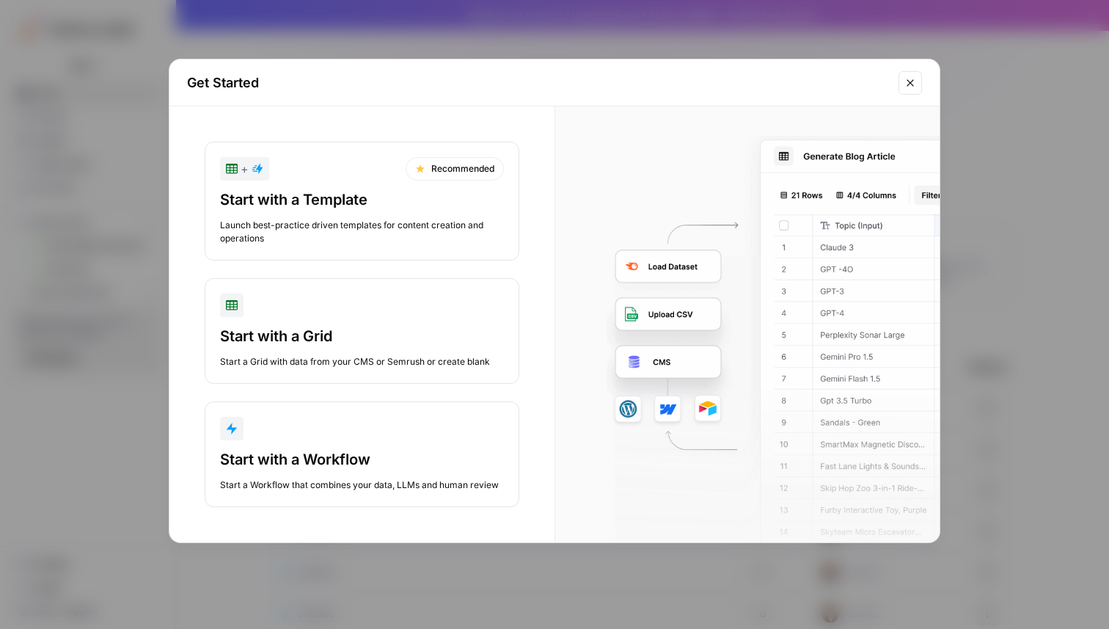
click at [354, 353] on div "Start with a Grid Start a Grid with data from your CMS or Semrush or create bla…" at bounding box center [362, 347] width 284 height 43
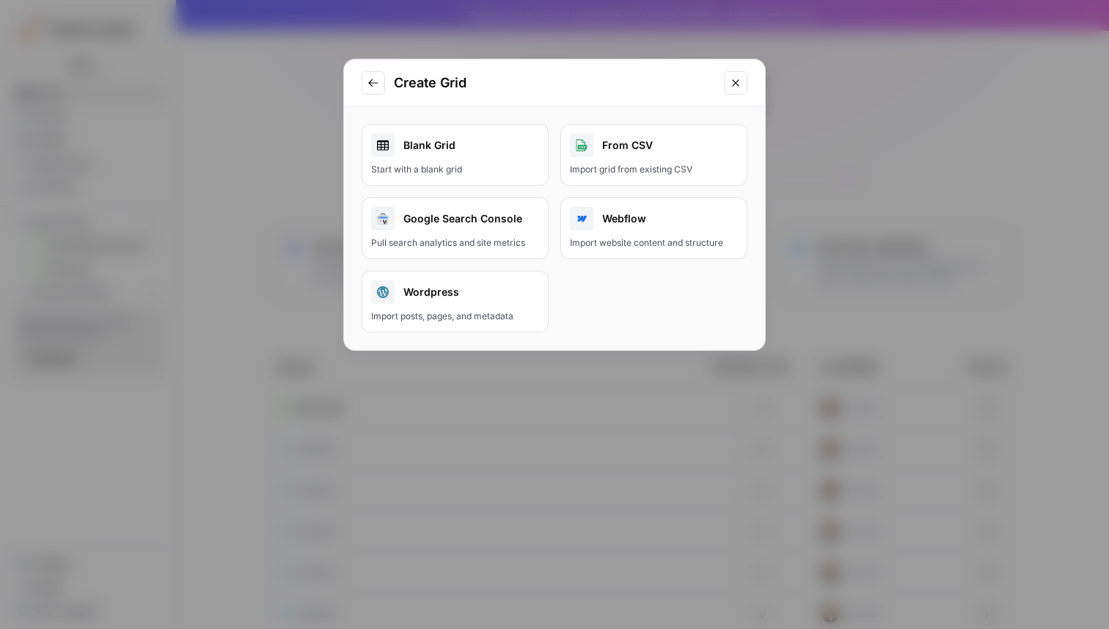
click at [442, 157] on link "Blank Grid Start with a blank grid" at bounding box center [455, 155] width 187 height 62
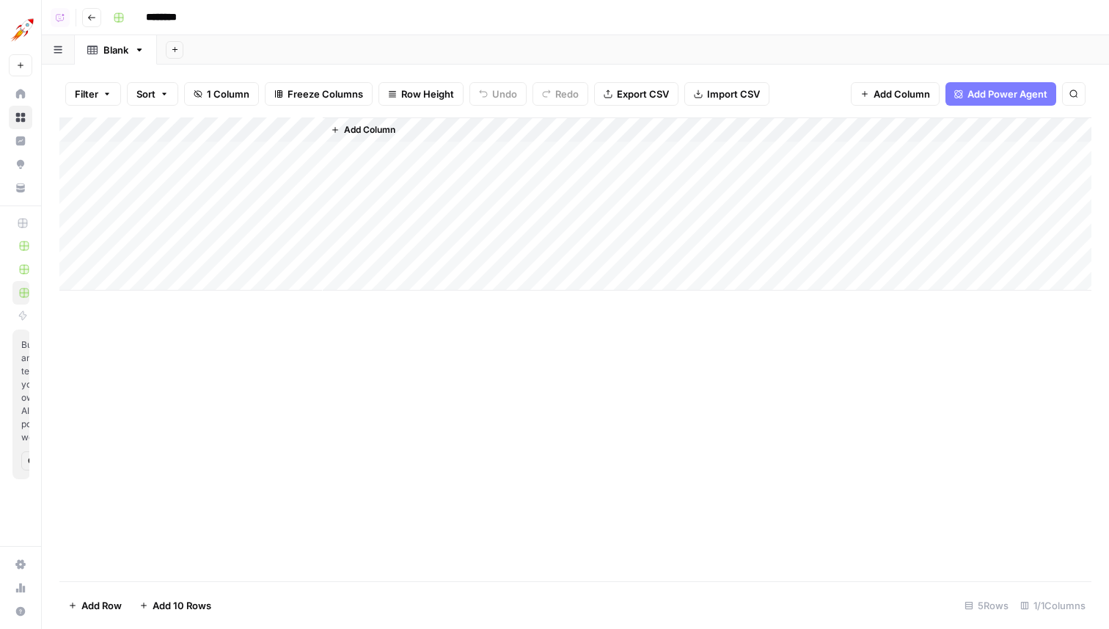
click at [981, 89] on span "Add Power Agent" at bounding box center [1008, 94] width 80 height 15
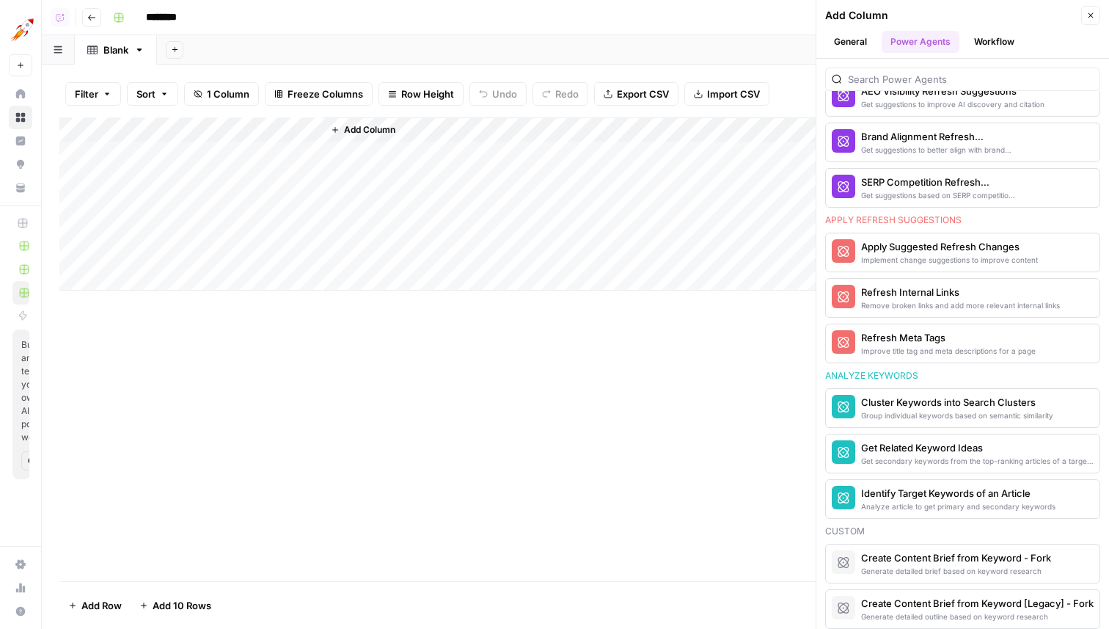
scroll to position [785, 0]
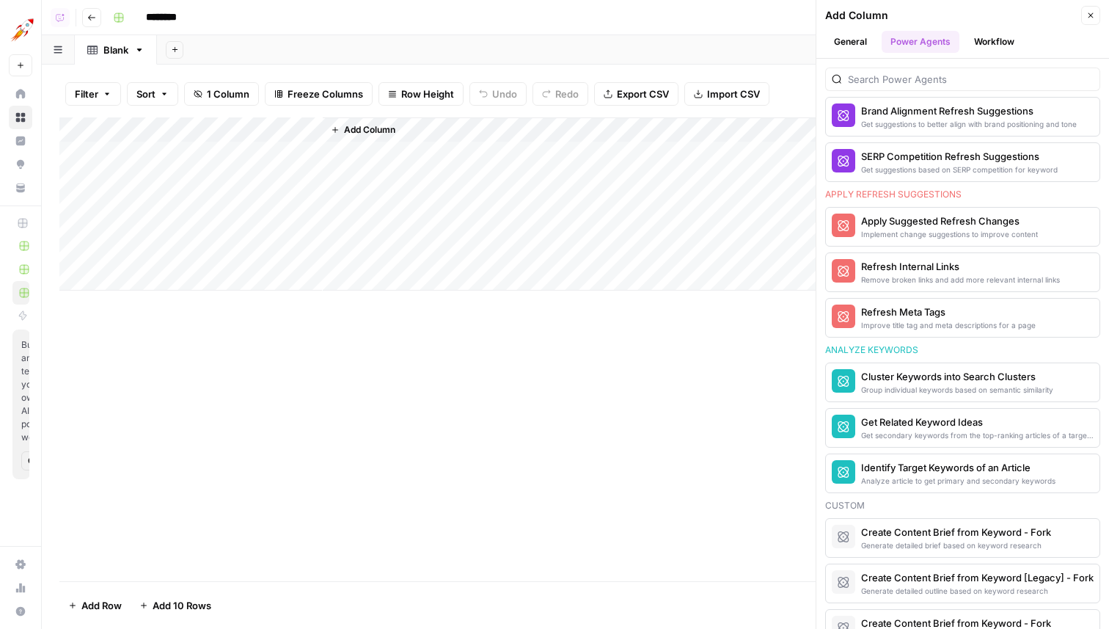
click at [1014, 44] on button "Workflow" at bounding box center [994, 42] width 58 height 22
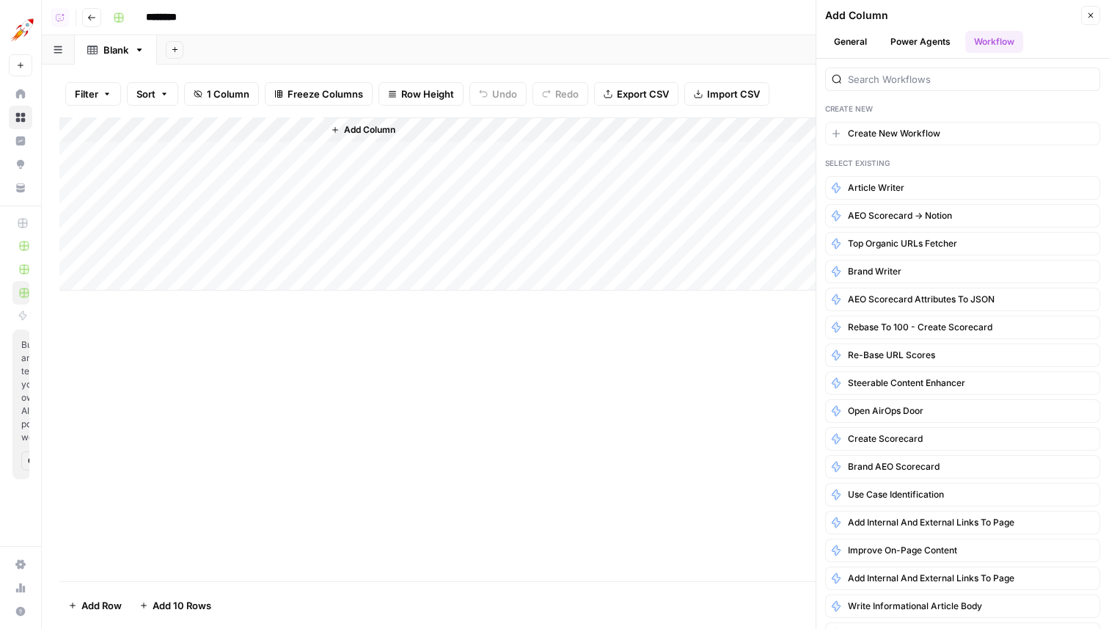
click at [926, 38] on button "Power Agents" at bounding box center [921, 42] width 78 height 22
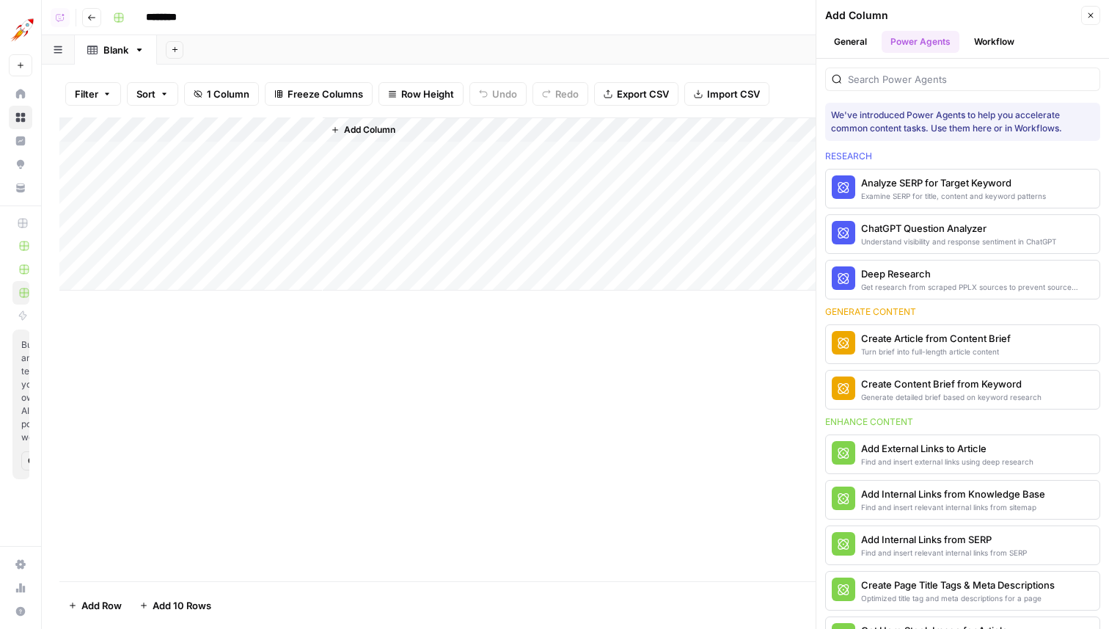
click at [1094, 9] on button "Close" at bounding box center [1090, 15] width 19 height 19
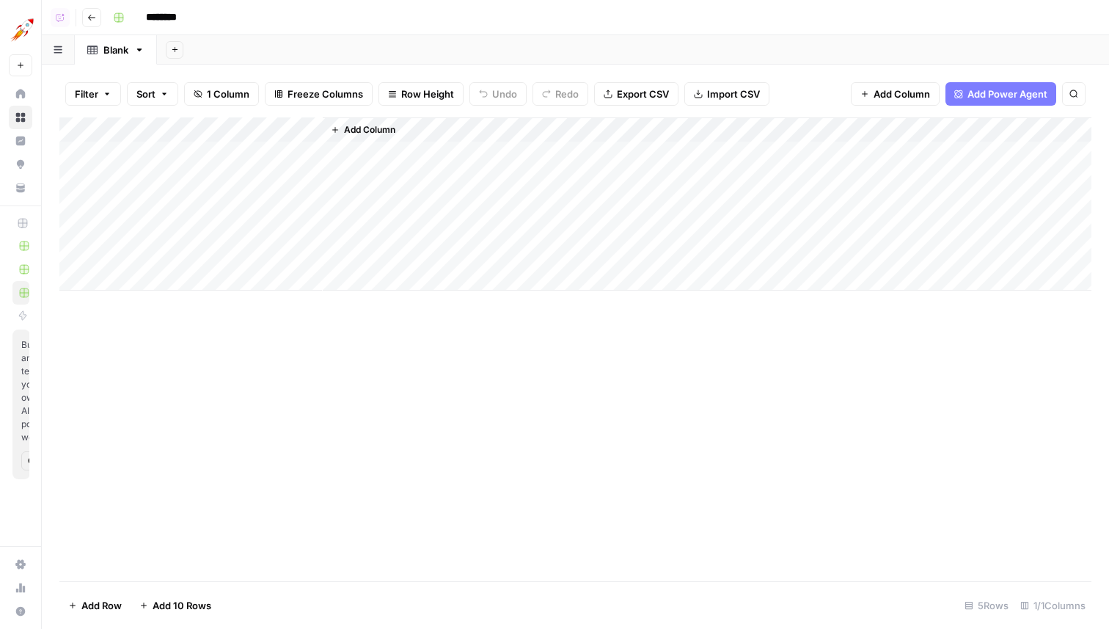
click at [893, 91] on span "Add Column" at bounding box center [902, 94] width 56 height 15
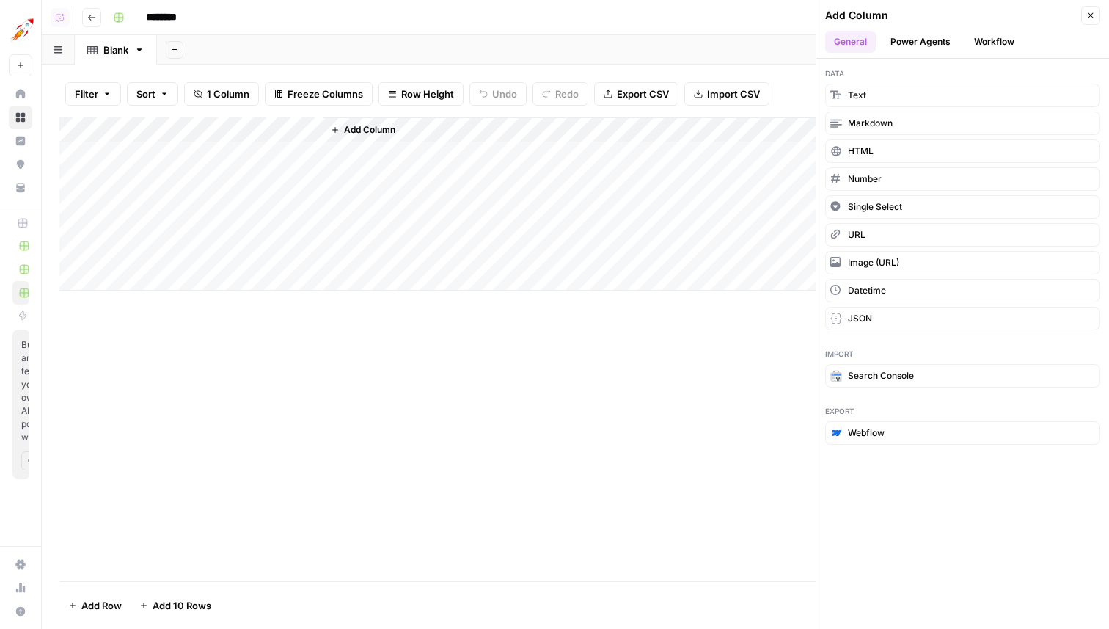
click at [1089, 15] on icon "button" at bounding box center [1090, 15] width 9 height 9
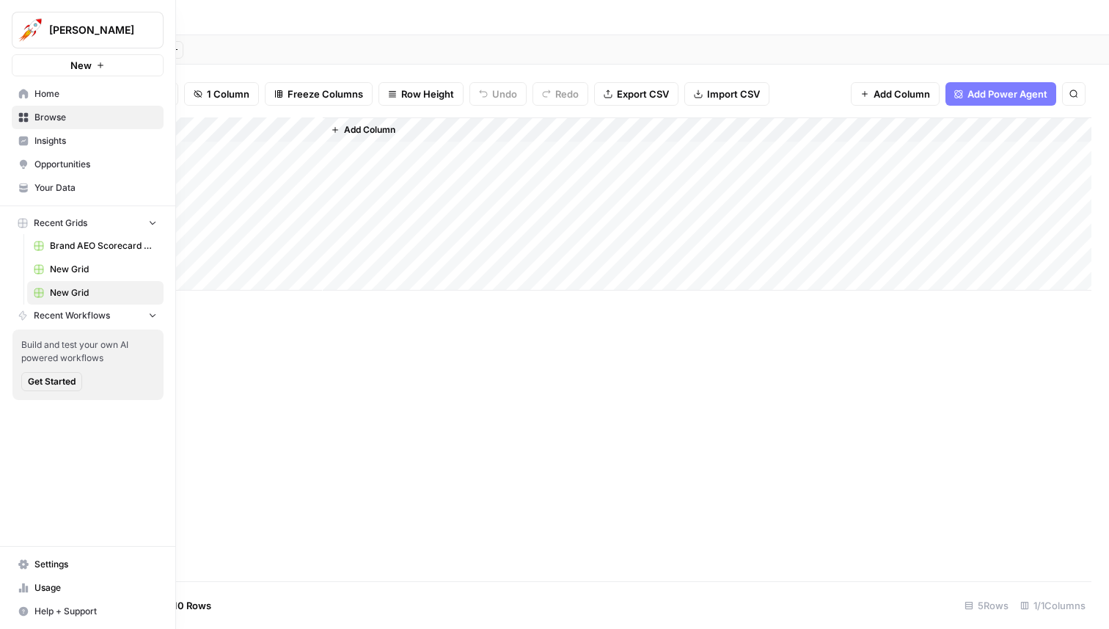
click at [19, 94] on icon at bounding box center [24, 94] width 10 height 10
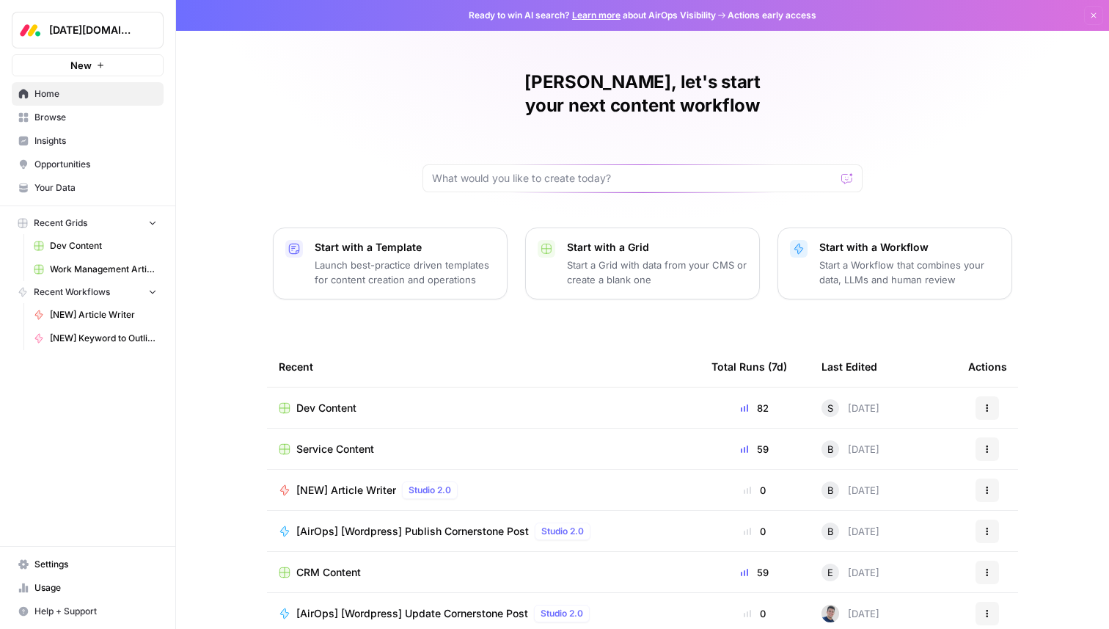
click at [64, 186] on span "Your Data" at bounding box center [95, 187] width 123 height 13
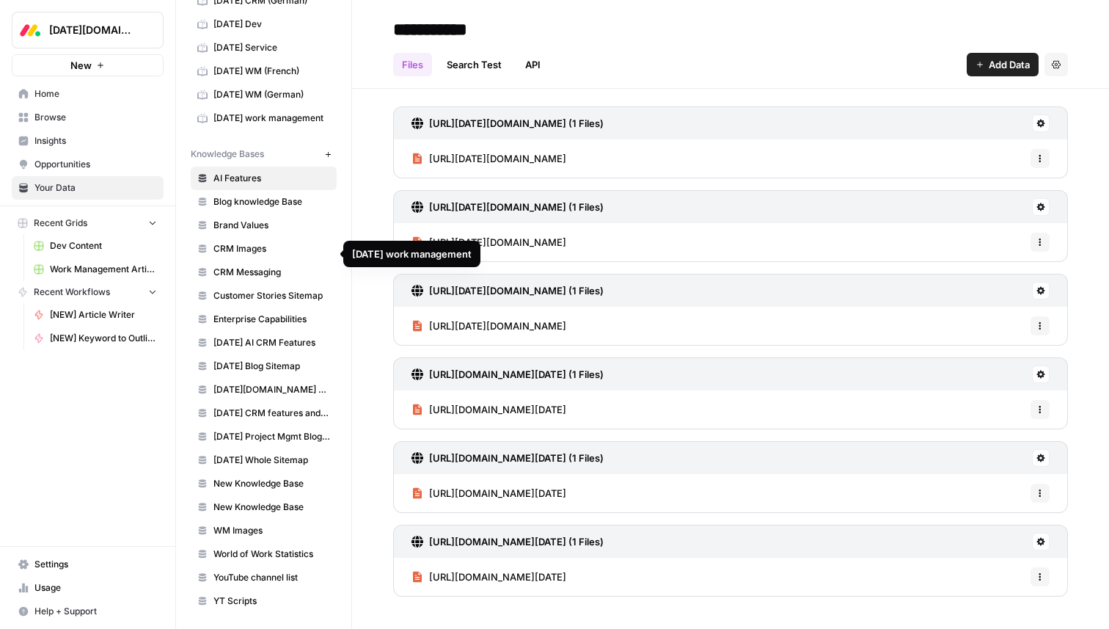
scroll to position [137, 0]
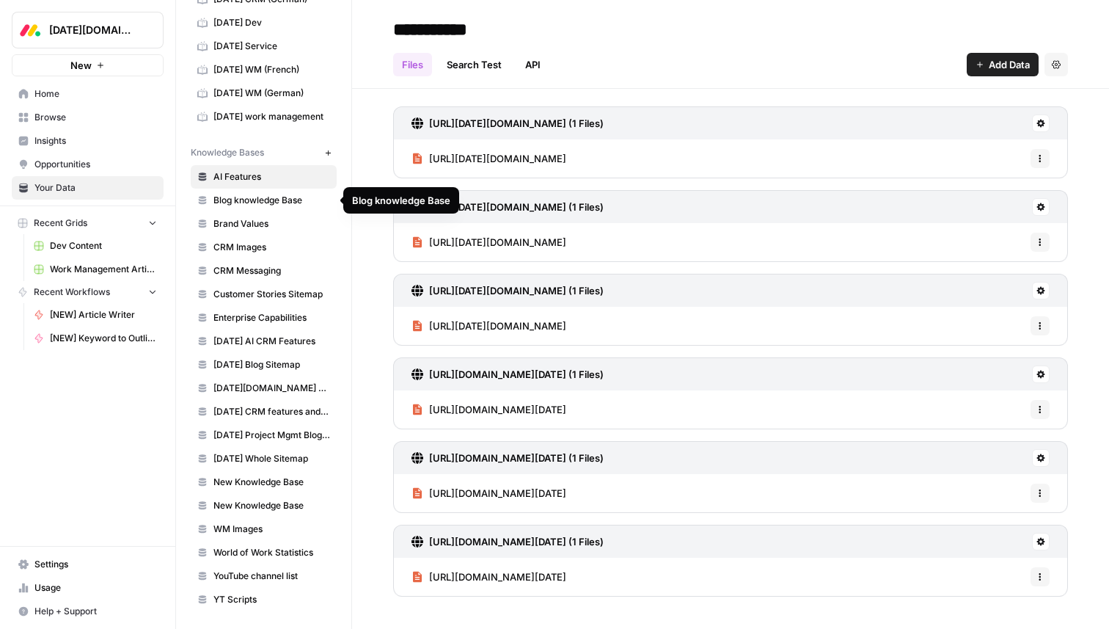
click at [258, 199] on span "Blog knowledge Base" at bounding box center [271, 200] width 117 height 13
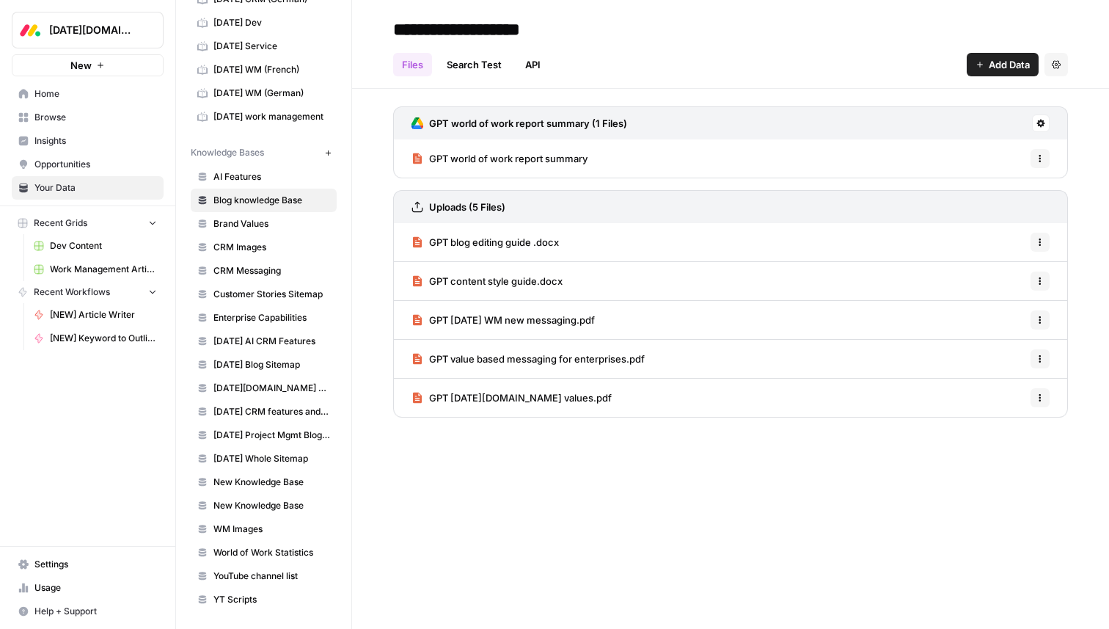
click at [535, 67] on link "API" at bounding box center [532, 64] width 33 height 23
